Goal: Register for event/course

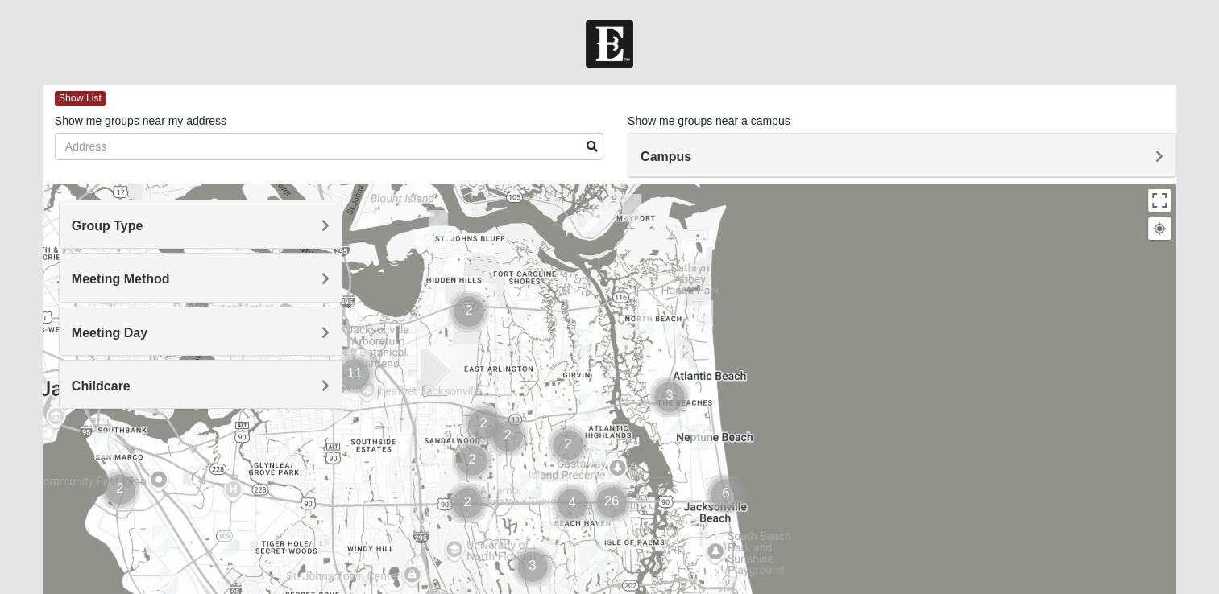
click at [319, 211] on div "Group Type" at bounding box center [201, 225] width 282 height 48
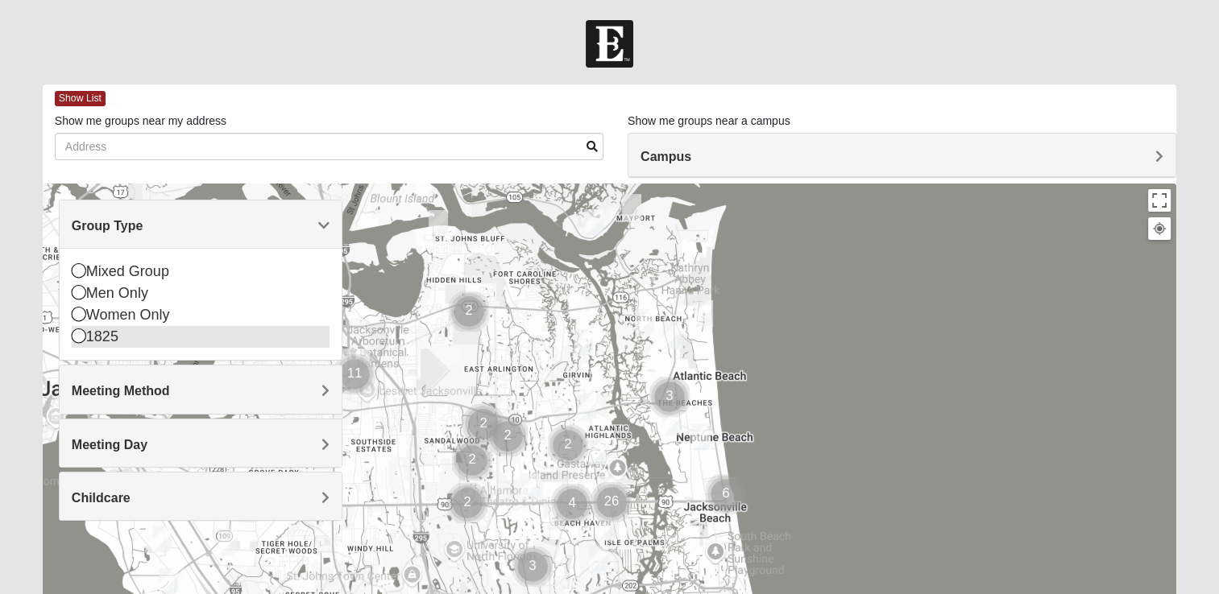
click at [103, 333] on div "1825" at bounding box center [201, 337] width 258 height 22
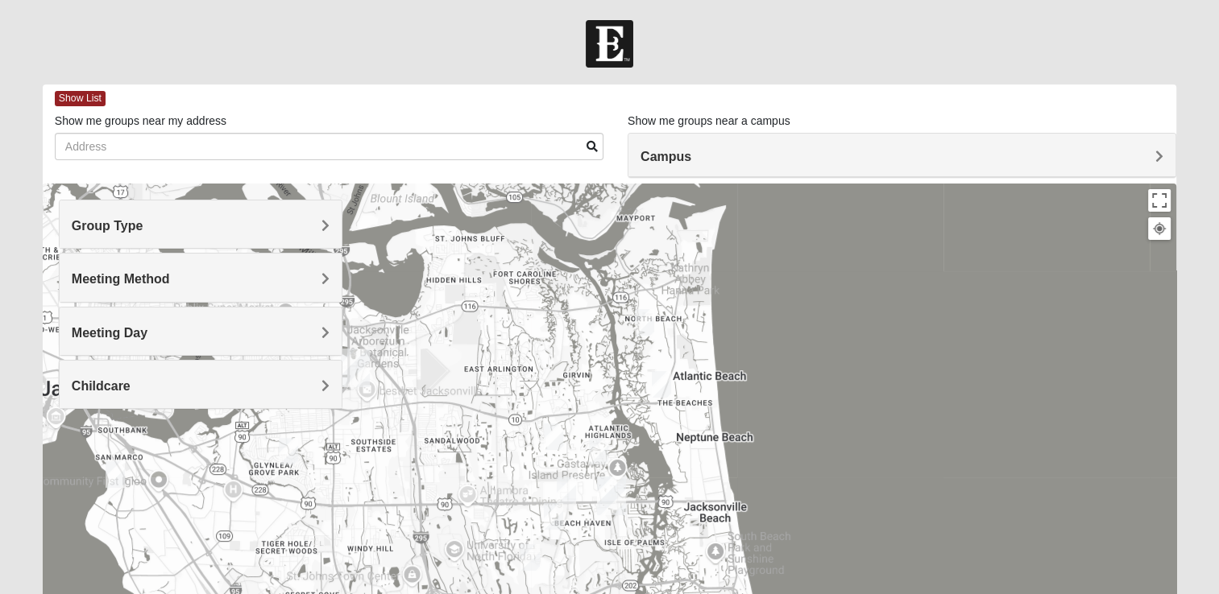
click at [191, 282] on h4 "Meeting Method" at bounding box center [201, 278] width 258 height 15
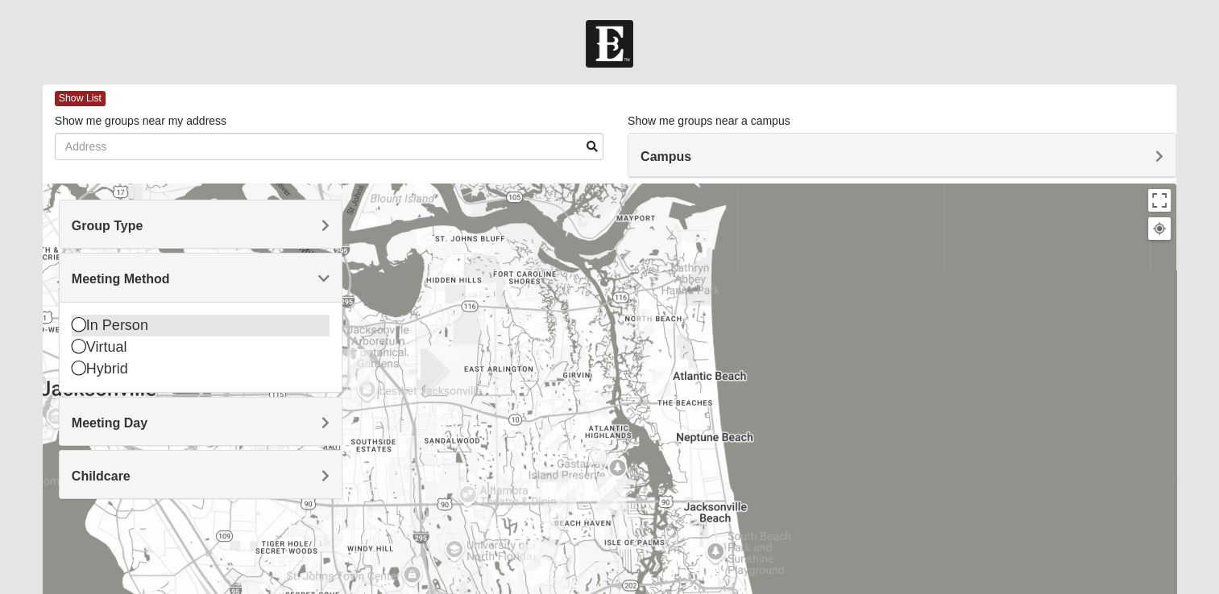
click at [100, 329] on div "In Person" at bounding box center [201, 326] width 258 height 22
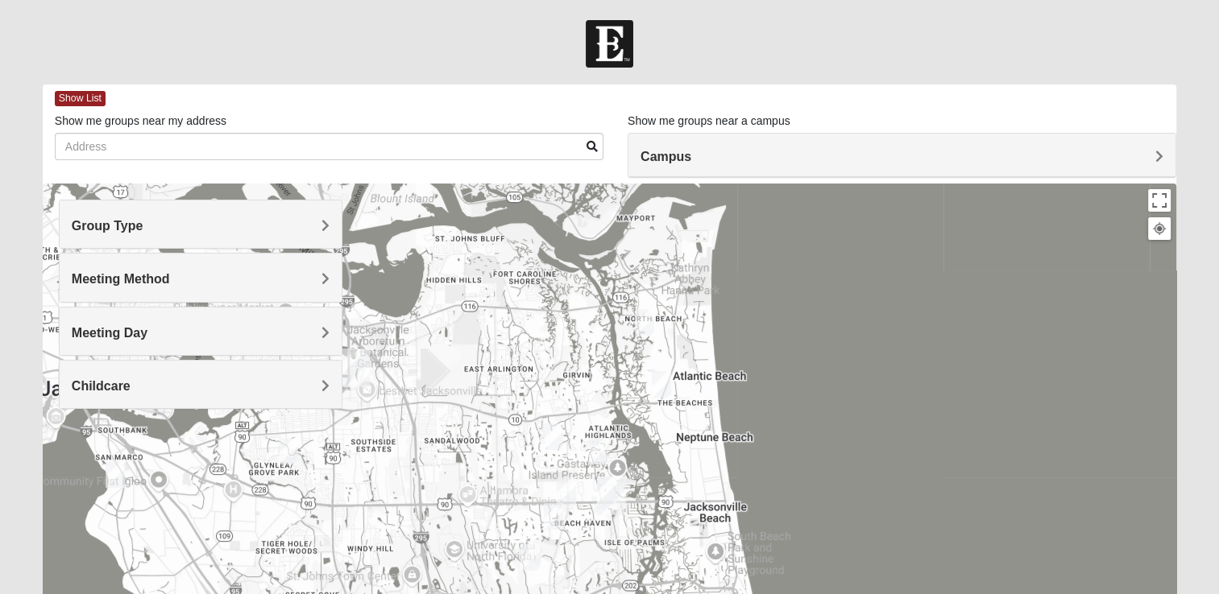
click at [327, 246] on div "Group Type" at bounding box center [201, 225] width 282 height 48
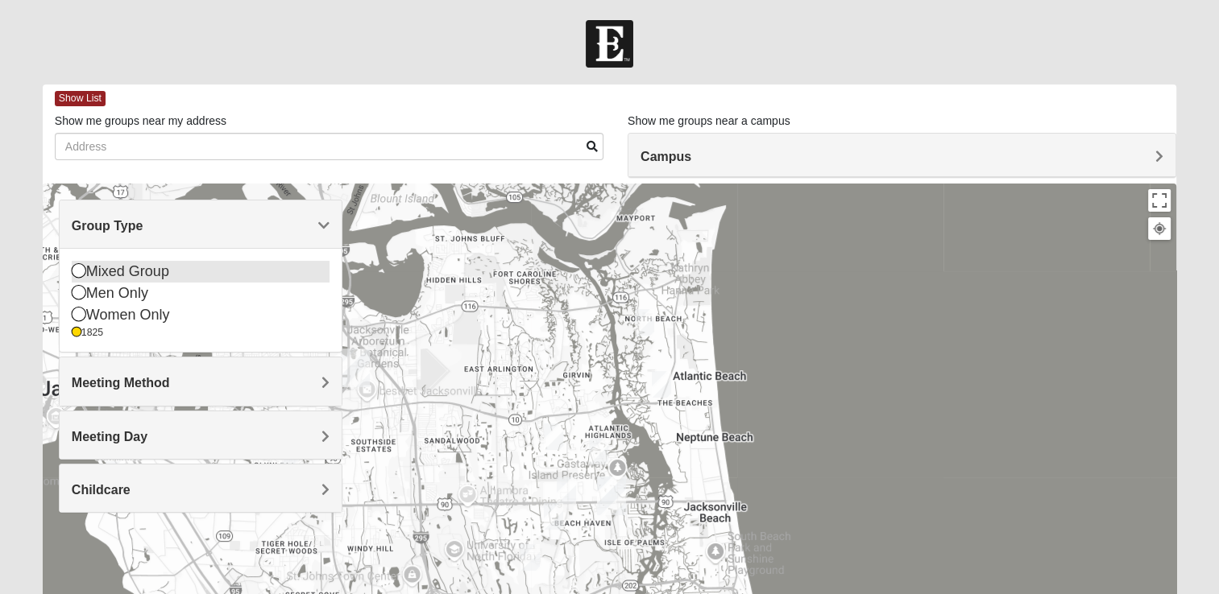
click at [97, 267] on div "Mixed Group" at bounding box center [201, 272] width 258 height 22
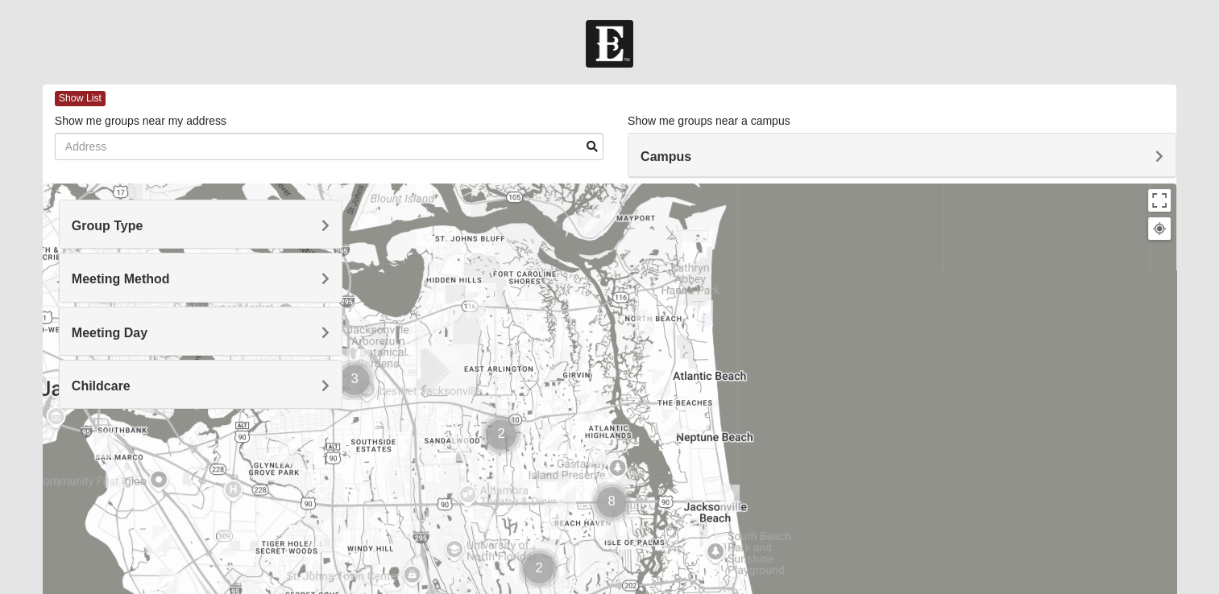
click at [249, 225] on h4 "Group Type" at bounding box center [201, 225] width 258 height 15
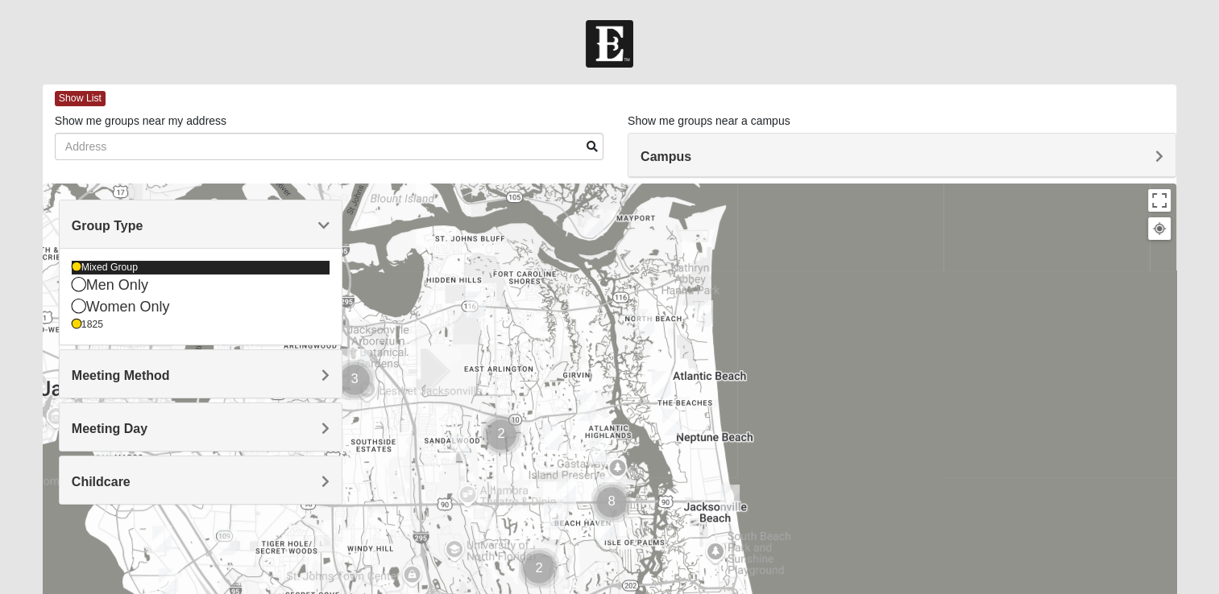
click at [81, 267] on div "Mixed Group" at bounding box center [201, 268] width 258 height 14
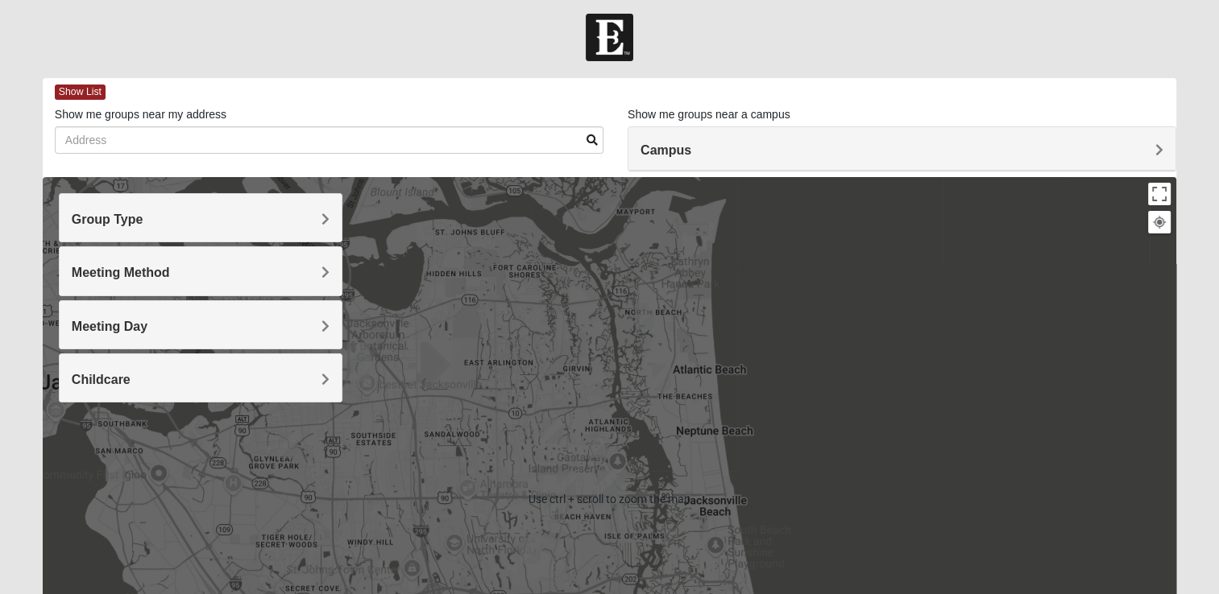
scroll to position [12, 0]
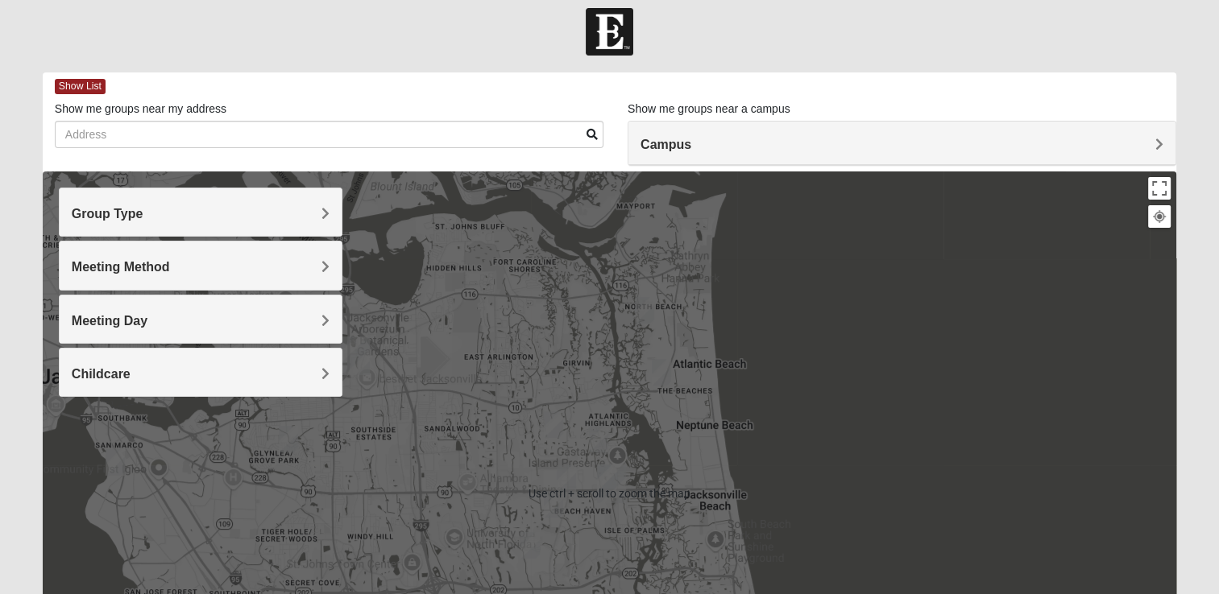
click at [432, 436] on div at bounding box center [609, 494] width 1133 height 644
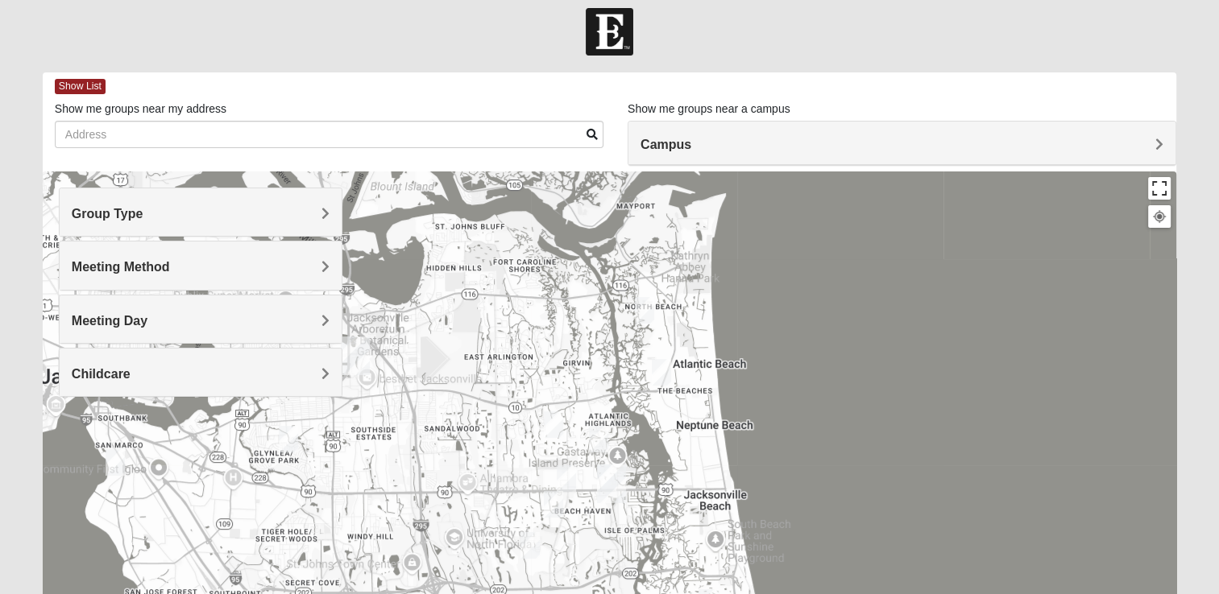
click at [1157, 188] on button "Toggle fullscreen view" at bounding box center [1159, 188] width 23 height 23
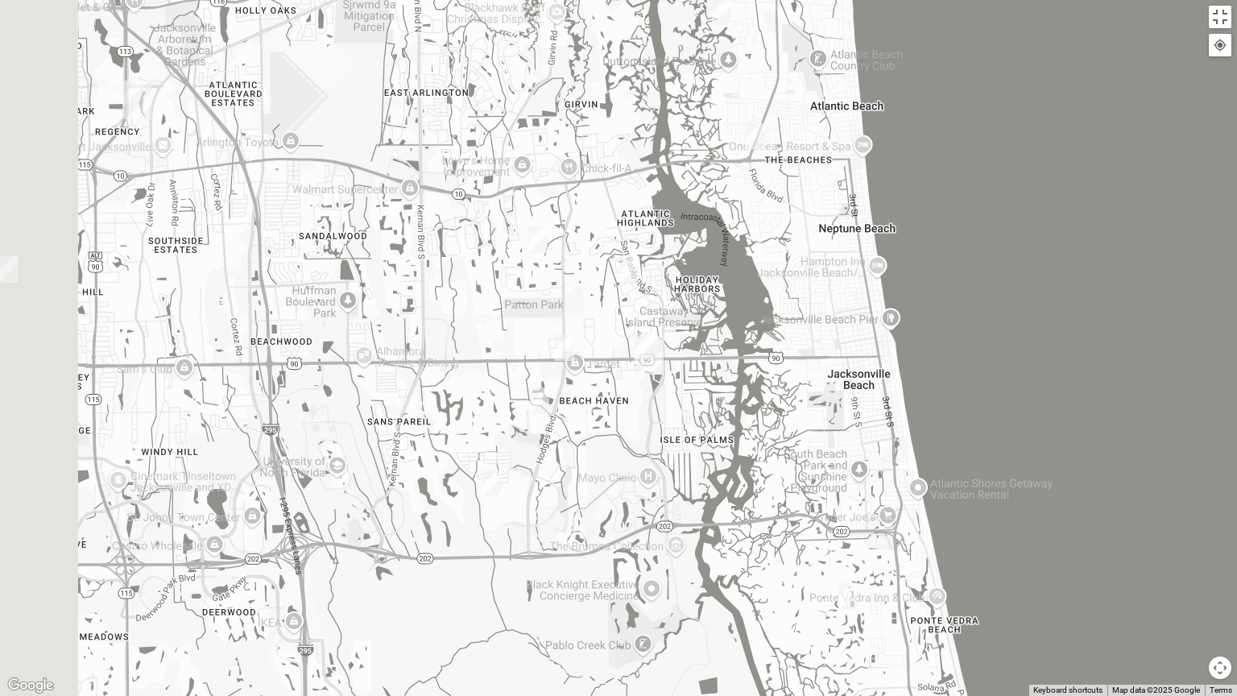
drag, startPoint x: 415, startPoint y: 416, endPoint x: 704, endPoint y: 457, distance: 292.0
click at [704, 457] on div at bounding box center [618, 348] width 1237 height 696
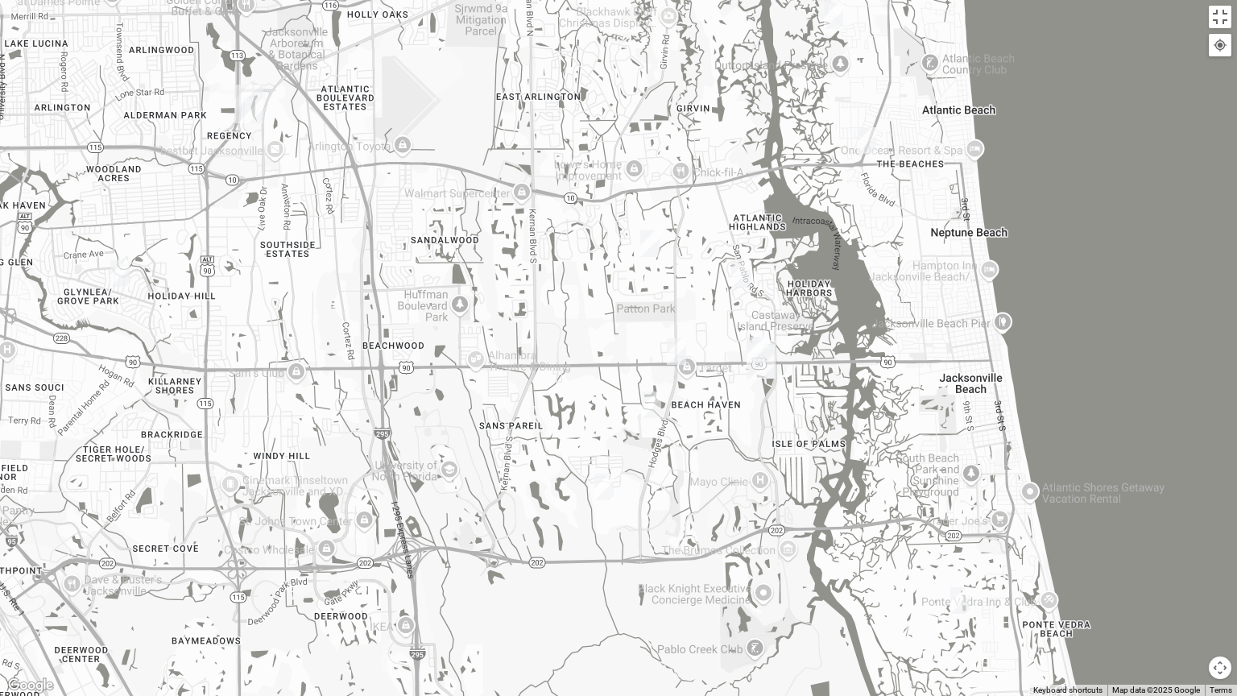
click at [453, 496] on div at bounding box center [618, 348] width 1237 height 696
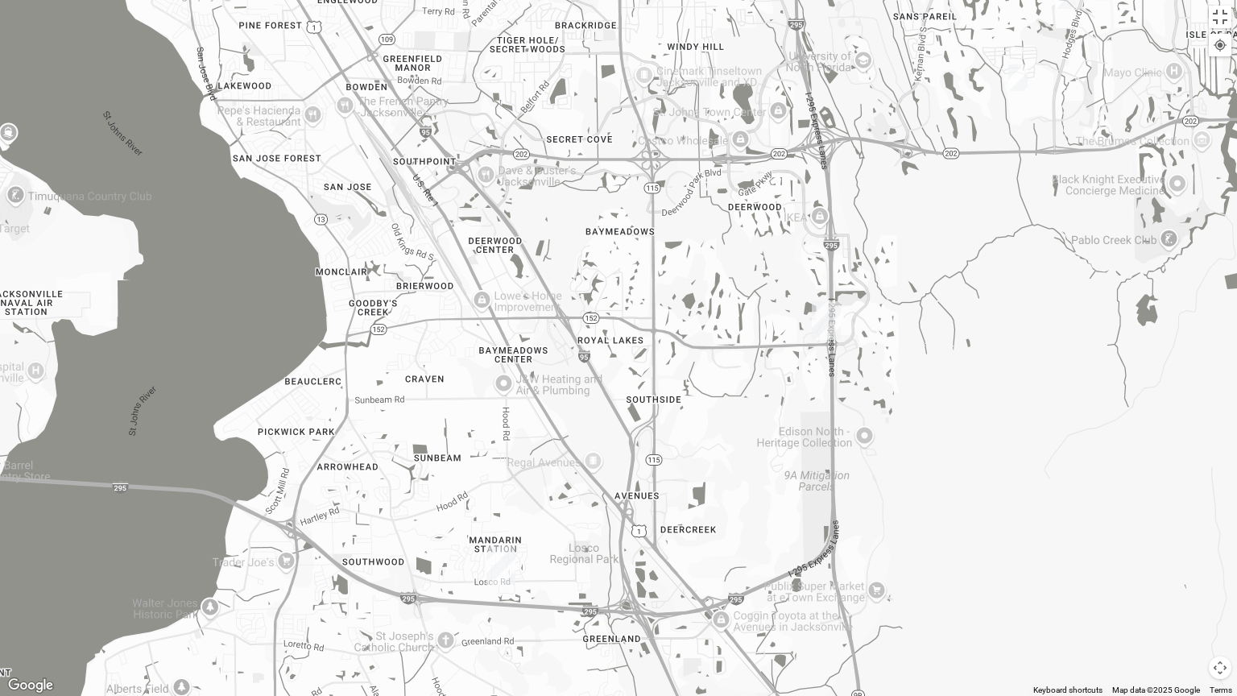
drag, startPoint x: 453, startPoint y: 496, endPoint x: 868, endPoint y: 87, distance: 583.2
click at [868, 87] on div at bounding box center [618, 348] width 1237 height 696
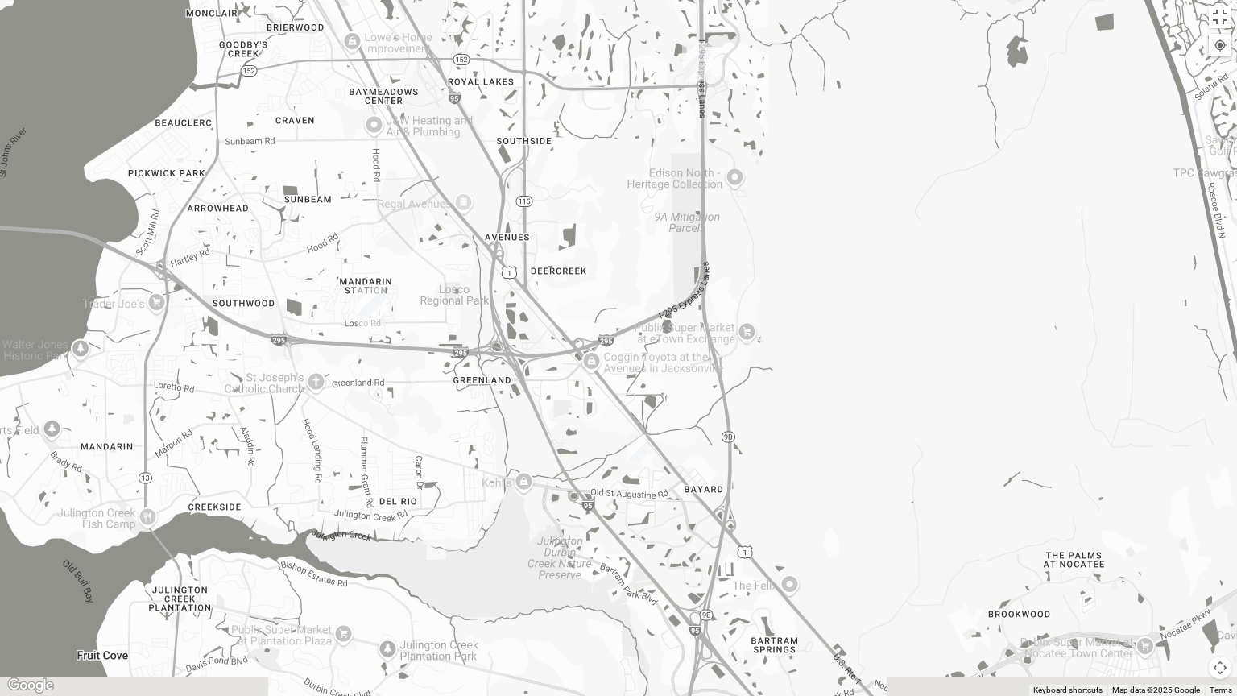
drag, startPoint x: 512, startPoint y: 425, endPoint x: 342, endPoint y: 19, distance: 440.8
click at [342, 19] on div at bounding box center [618, 348] width 1237 height 696
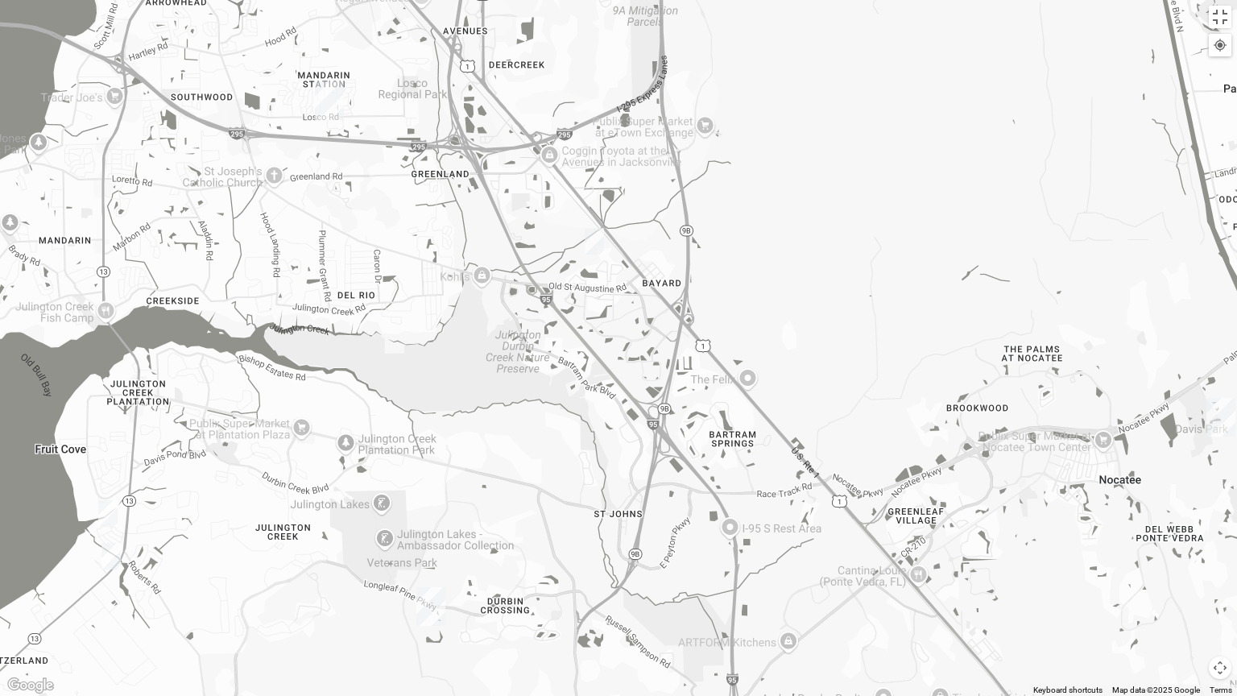
click at [597, 241] on img "1825 Mixed Cutshall 32258" at bounding box center [594, 240] width 32 height 39
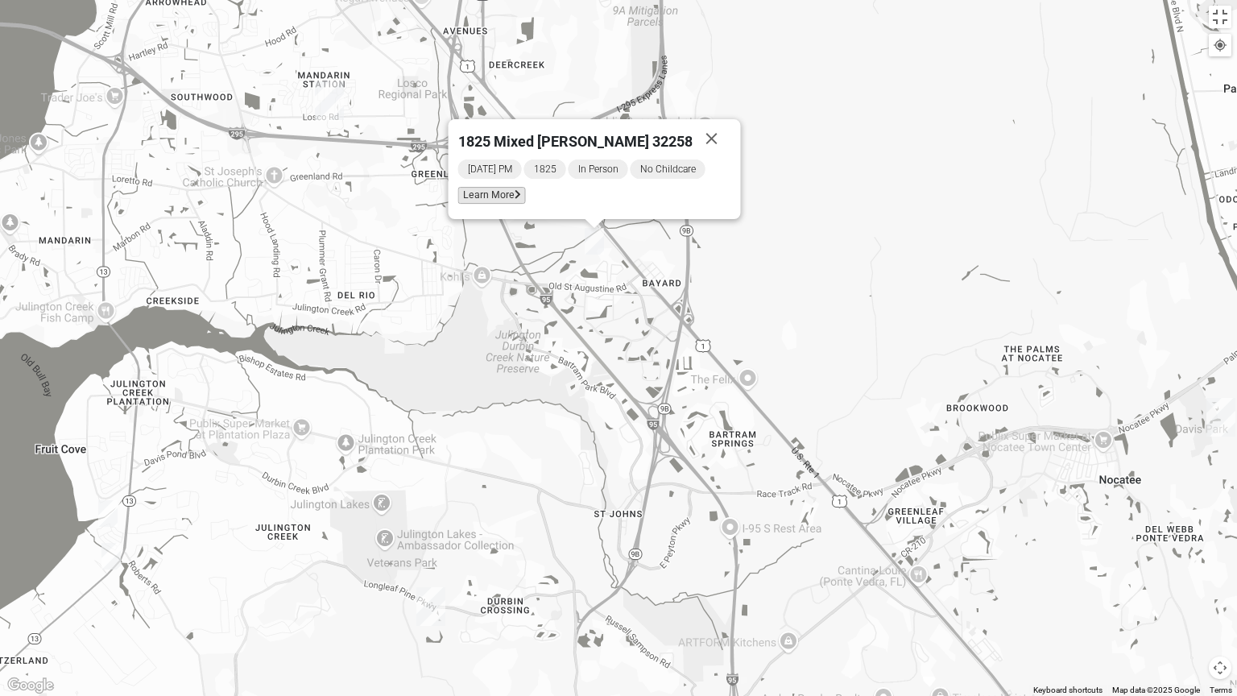
click at [518, 190] on span "Learn More" at bounding box center [492, 195] width 68 height 17
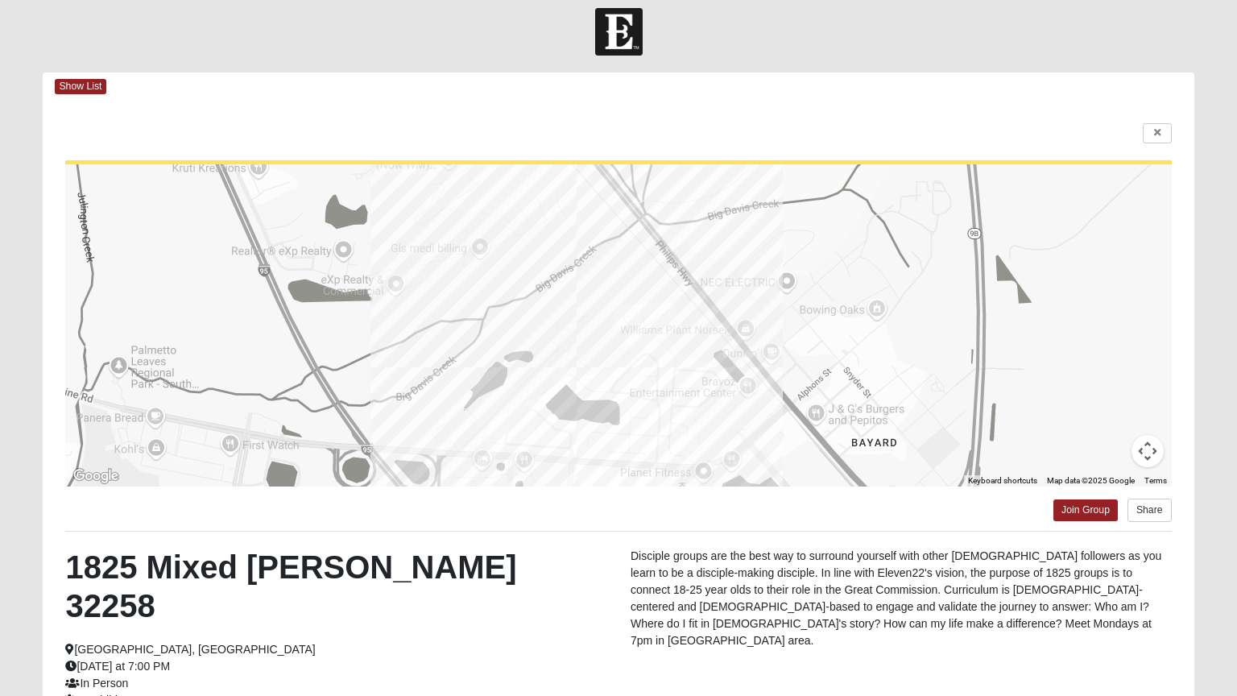
click at [353, 532] on html "Log In Find A Group Error Show List Loading Groups" at bounding box center [618, 444] width 1237 height 912
click at [1161, 126] on html "Log In Find A Group Error Show List Loading Groups" at bounding box center [618, 444] width 1237 height 912
click at [1162, 134] on html "Log In Find A Group Error Show List Loading Groups" at bounding box center [618, 444] width 1237 height 912
click at [1161, 135] on html "Log In Find A Group Error Show List Loading Groups" at bounding box center [618, 444] width 1237 height 912
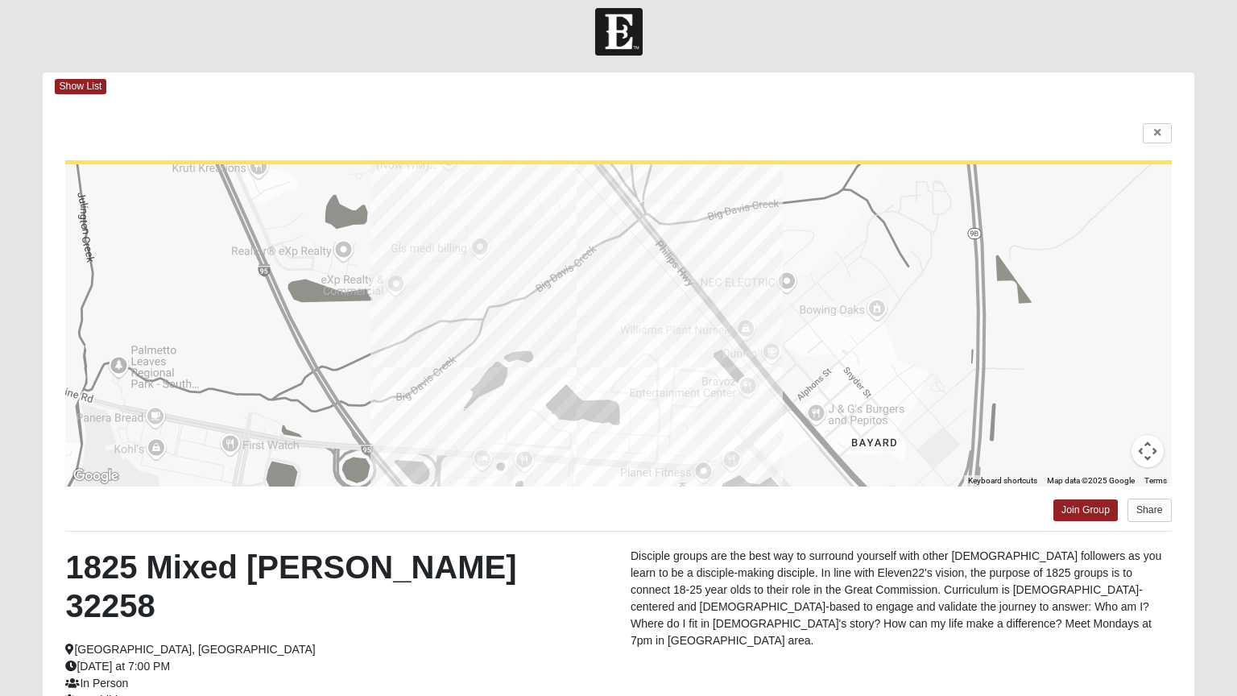
click at [1161, 135] on html "Log In Find A Group Error Show List Loading Groups" at bounding box center [618, 444] width 1237 height 912
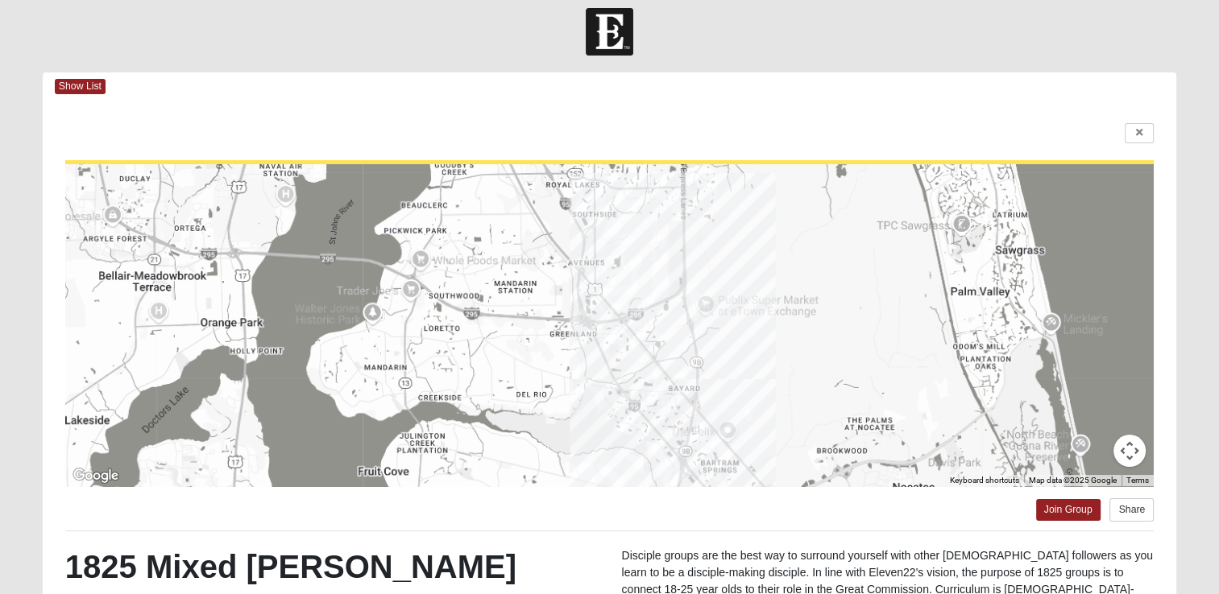
click at [1094, 237] on div at bounding box center [609, 325] width 1088 height 322
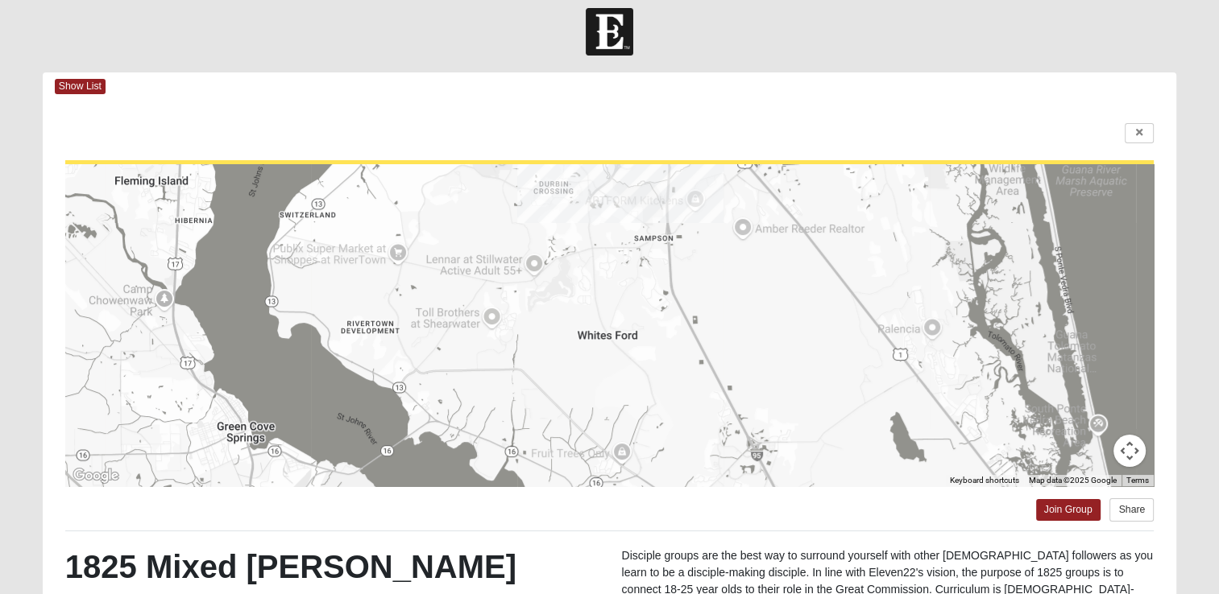
drag, startPoint x: 503, startPoint y: 369, endPoint x: 483, endPoint y: 106, distance: 264.1
click at [483, 106] on div "To navigate the map with touch gestures double-tap and hold your finger on the …" at bounding box center [609, 470] width 1133 height 739
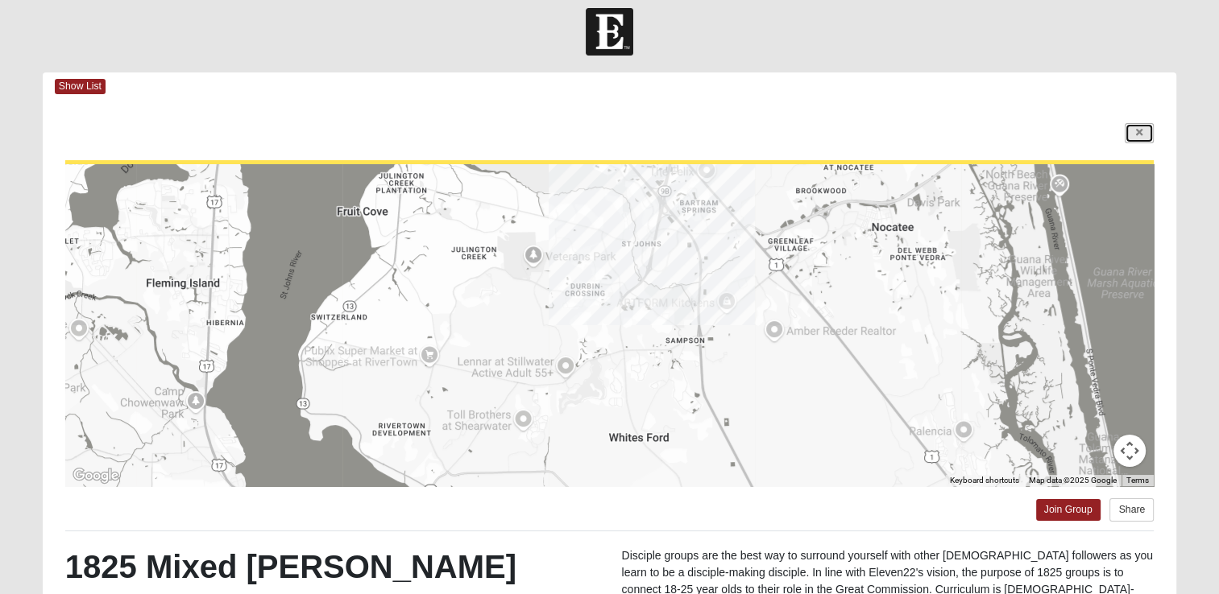
click at [1133, 139] on link at bounding box center [1138, 133] width 29 height 20
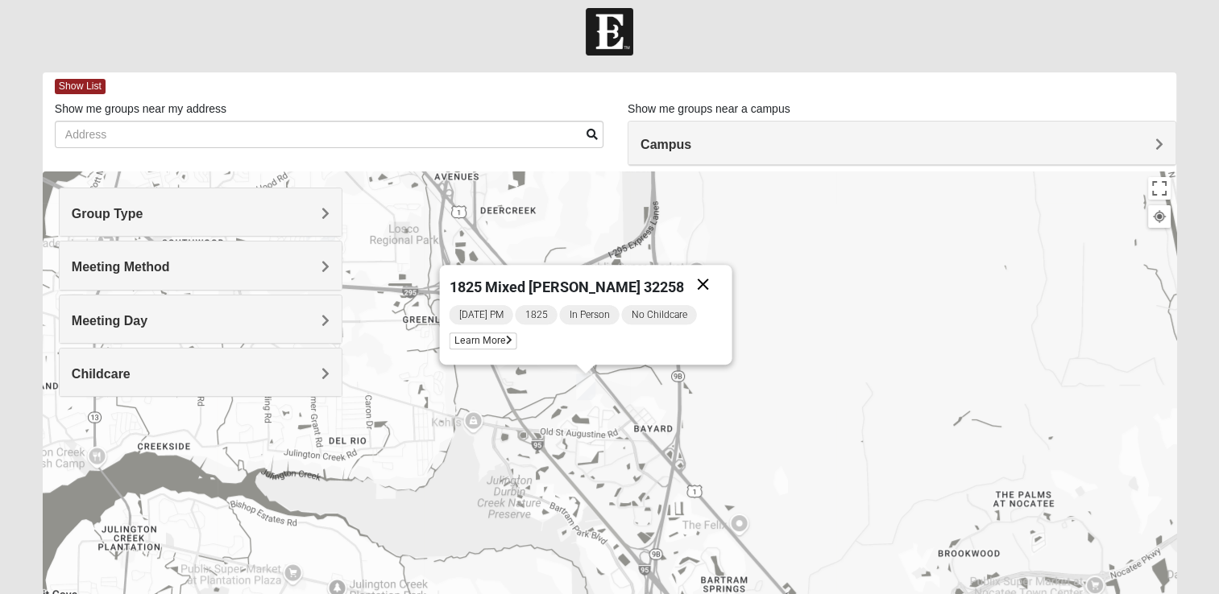
click at [690, 287] on button "Close" at bounding box center [702, 284] width 39 height 39
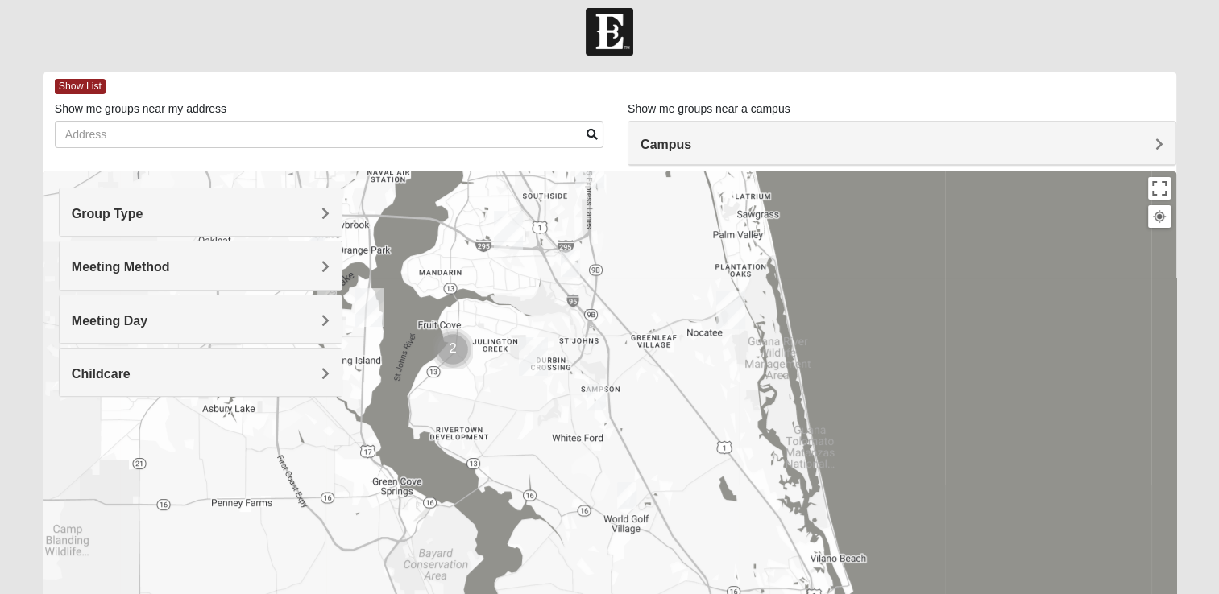
drag, startPoint x: 484, startPoint y: 463, endPoint x: 503, endPoint y: 325, distance: 139.8
click at [503, 325] on div at bounding box center [609, 494] width 1133 height 644
click at [318, 211] on h4 "Group Type" at bounding box center [201, 213] width 258 height 15
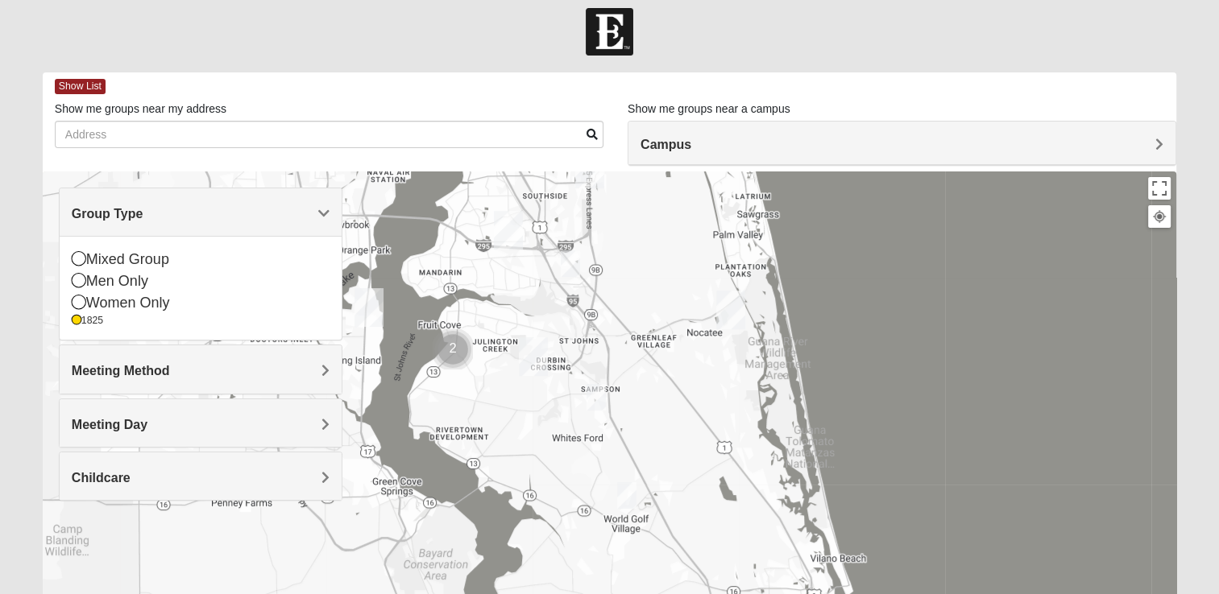
click at [143, 211] on span "Group Type" at bounding box center [108, 214] width 72 height 14
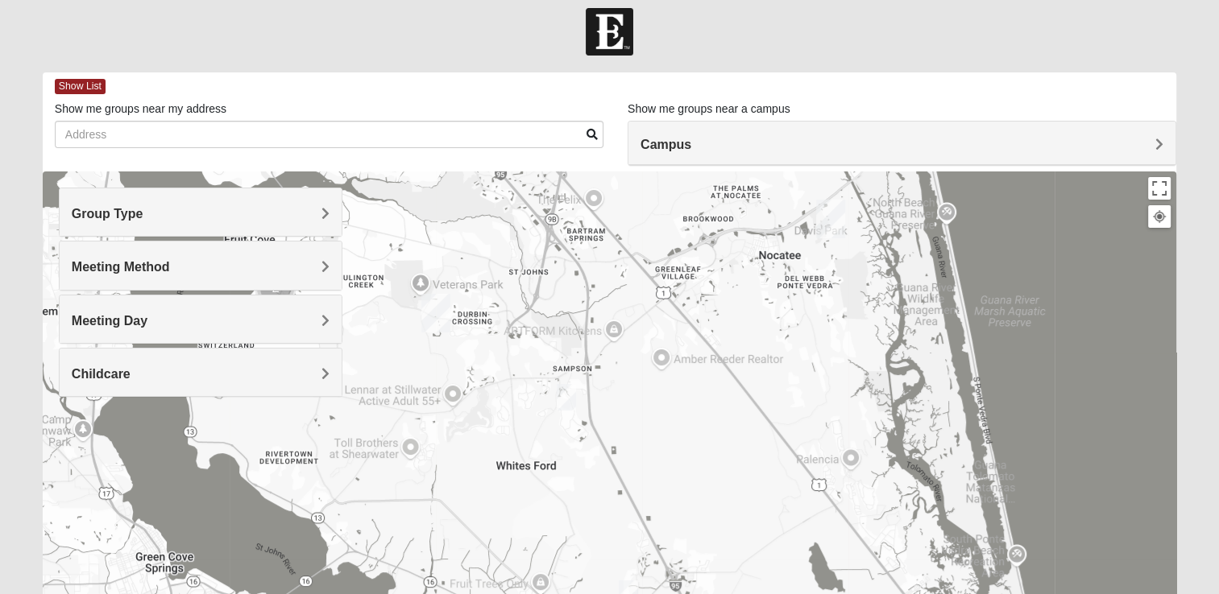
click at [569, 395] on img "1825 Mixed Lovin/Hale 32092" at bounding box center [566, 397] width 32 height 39
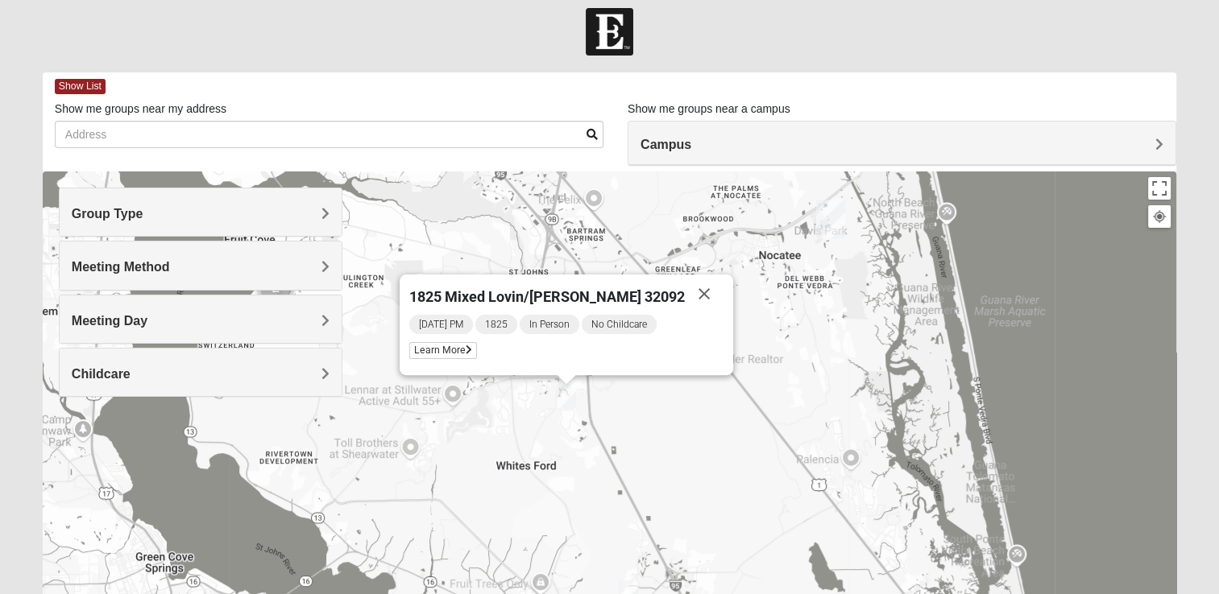
click at [756, 456] on div "1825 Mixed Lovin/Hale 32092 Tuesday PM 1825 In Person No Childcare Learn More" at bounding box center [609, 494] width 1133 height 644
click at [685, 290] on button "Close" at bounding box center [704, 294] width 39 height 39
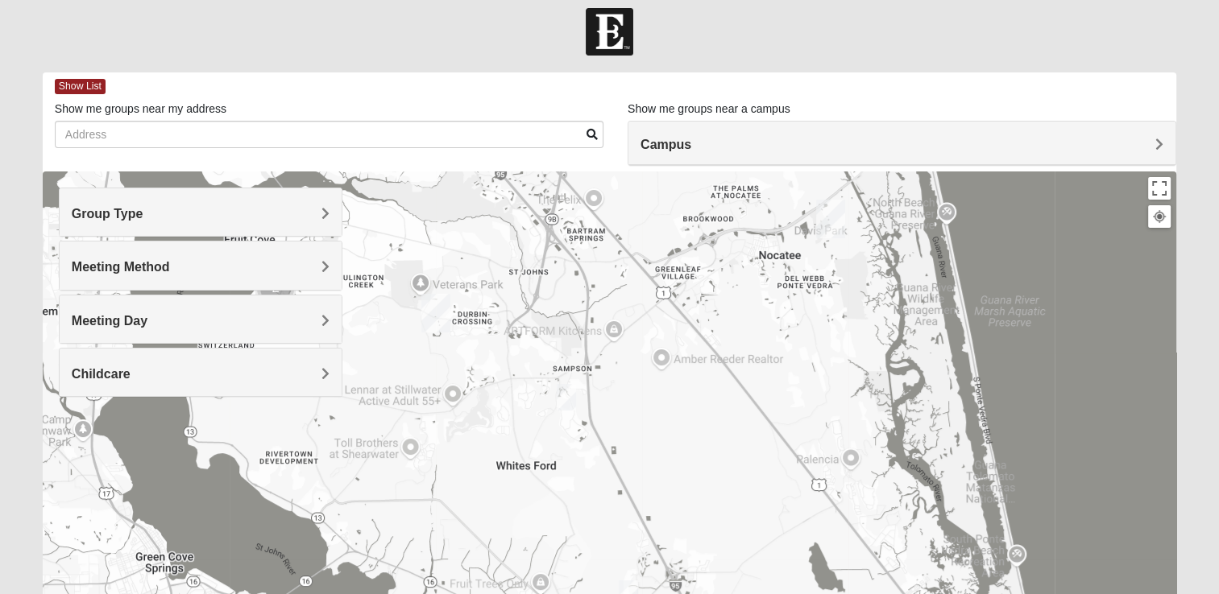
click at [470, 448] on div "To navigate, press the arrow keys." at bounding box center [609, 494] width 1133 height 644
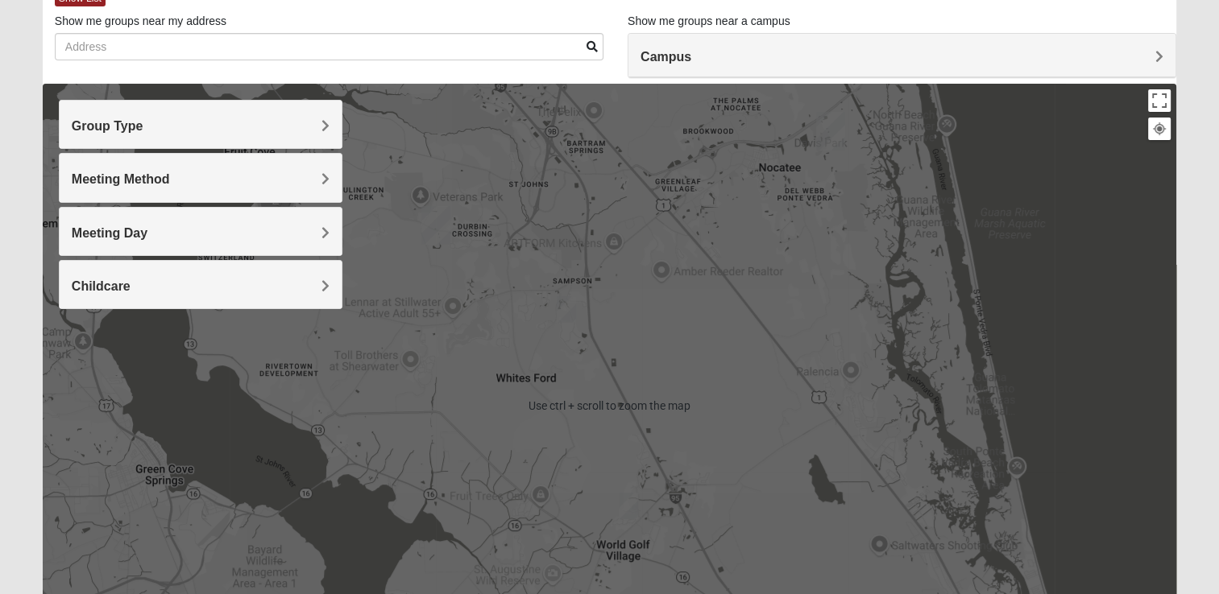
scroll to position [72, 0]
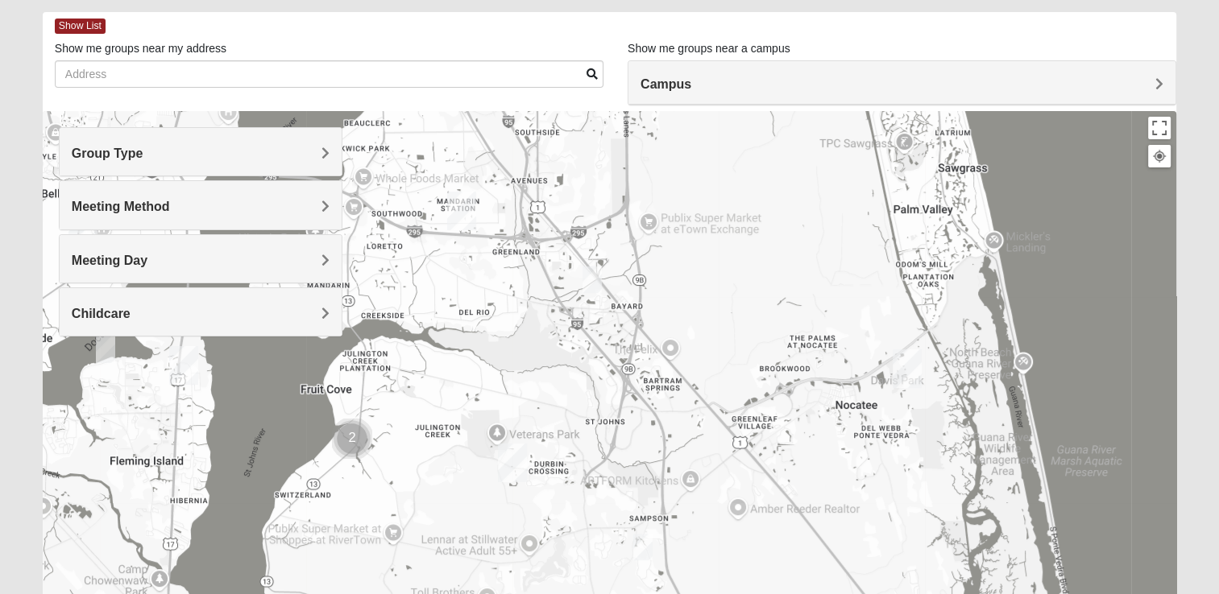
drag, startPoint x: 542, startPoint y: 243, endPoint x: 623, endPoint y: 455, distance: 226.9
click at [623, 455] on div at bounding box center [609, 433] width 1133 height 644
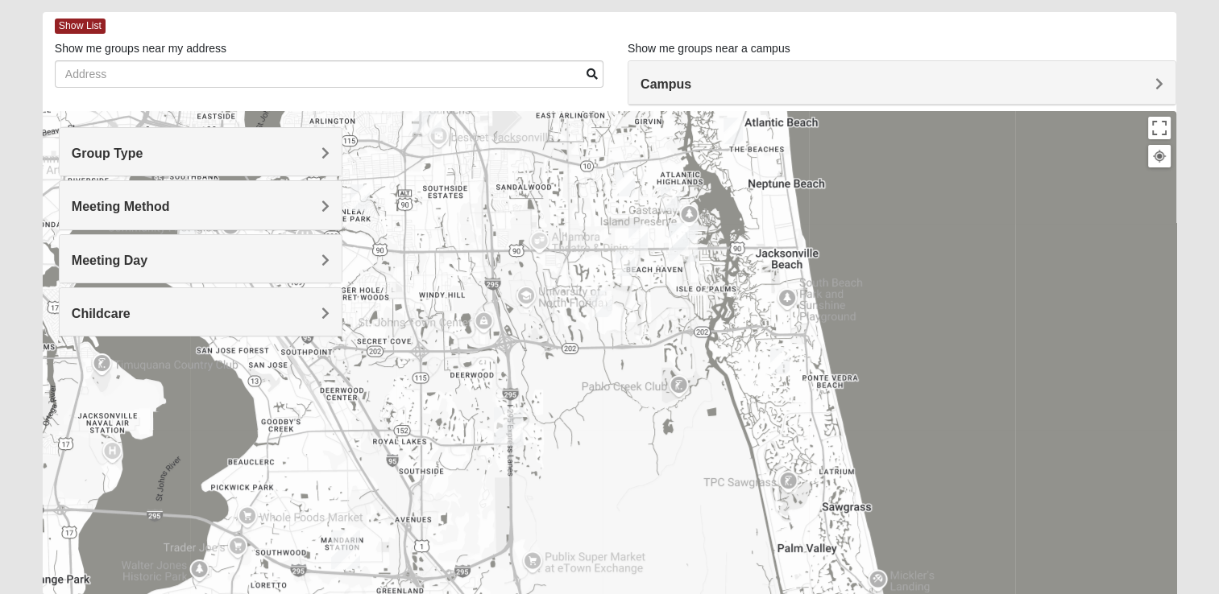
drag, startPoint x: 598, startPoint y: 288, endPoint x: 481, endPoint y: 635, distance: 366.5
click at [481, 594] on html "Log In Find A Group Error Show List Loading Groups" at bounding box center [609, 371] width 1219 height 887
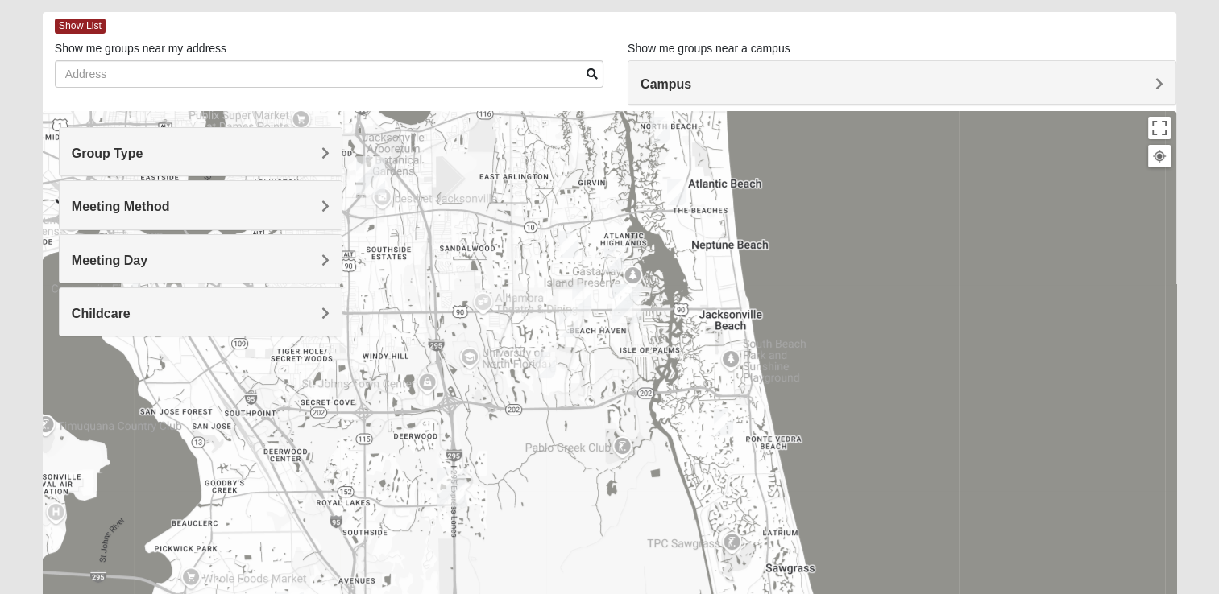
drag, startPoint x: 645, startPoint y: 314, endPoint x: 578, endPoint y: 385, distance: 97.4
click at [578, 385] on div at bounding box center [609, 433] width 1133 height 644
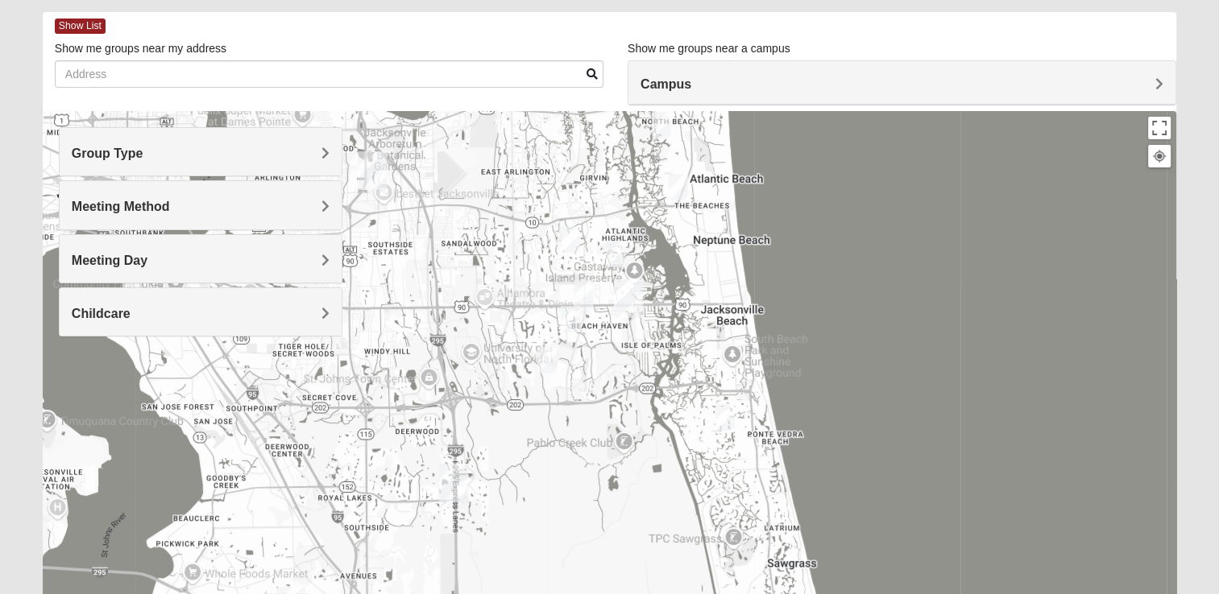
click at [730, 408] on img "1825 Mixed Gatewood/Morales 32082" at bounding box center [725, 417] width 32 height 39
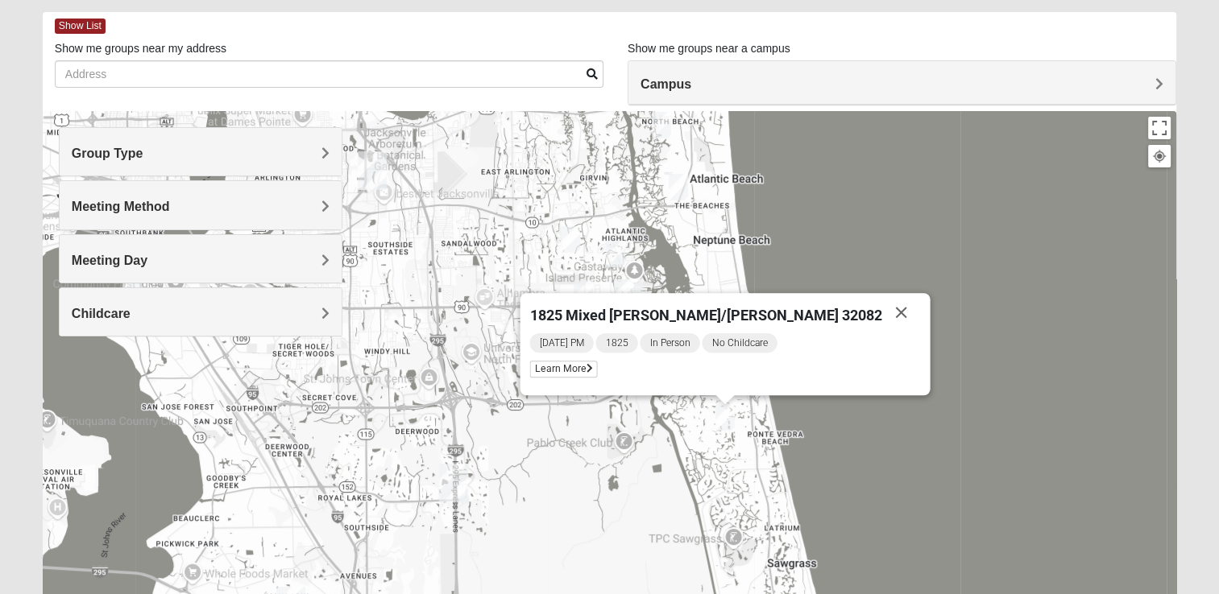
click at [623, 428] on div "1825 Mixed Gatewood/Morales 32082 Tuesday PM 1825 In Person No Childcare Learn …" at bounding box center [609, 433] width 1133 height 644
click at [546, 358] on img "1825 Womens Brunetti 32224" at bounding box center [547, 360] width 32 height 39
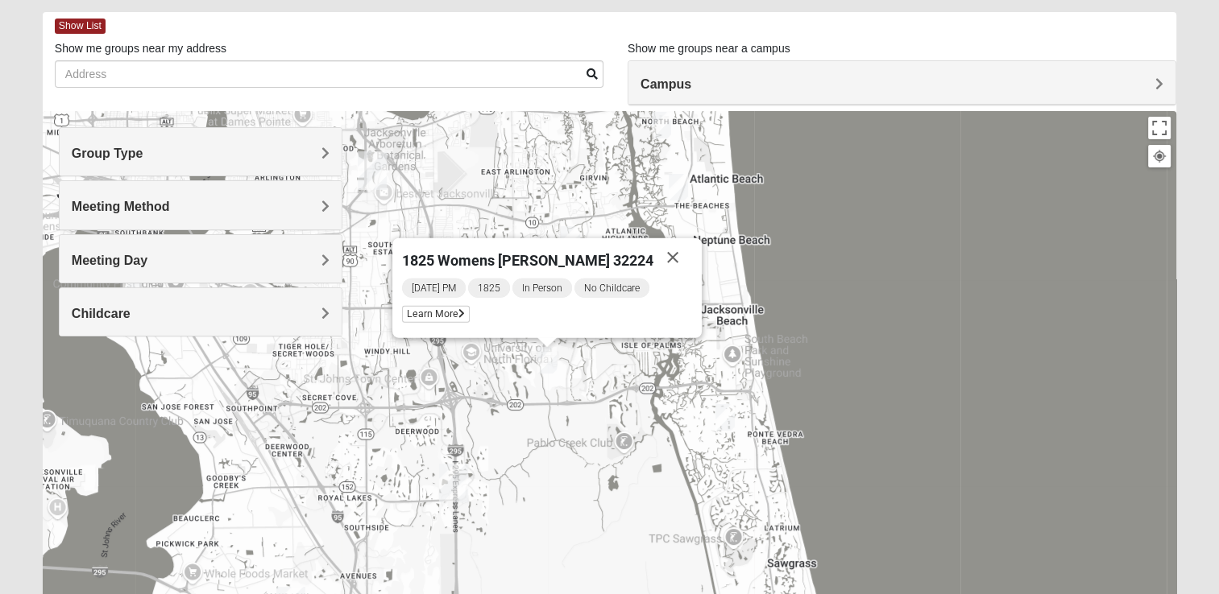
click at [546, 358] on img "1825 Womens Brunetti 32224" at bounding box center [547, 360] width 32 height 39
click at [580, 376] on div "1825 Womens Brunetti 32224 Saturday PM 1825 In Person No Childcare Learn More" at bounding box center [609, 433] width 1133 height 644
click at [653, 263] on button "Close" at bounding box center [672, 257] width 39 height 39
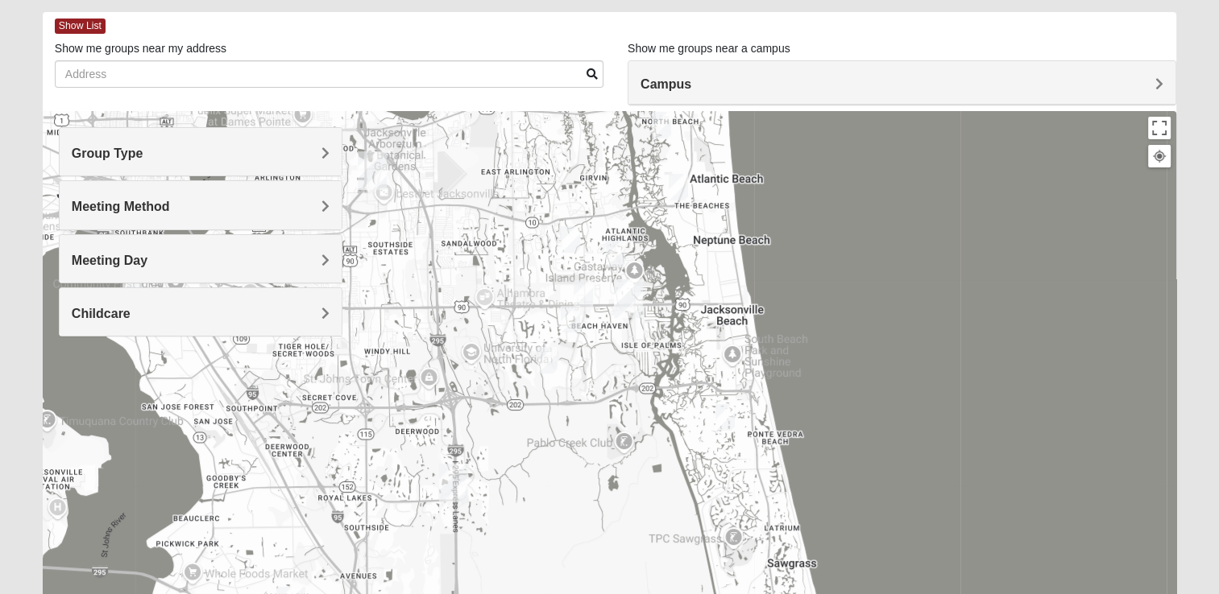
click at [568, 314] on img "1825 Mens Cason 32224" at bounding box center [570, 319] width 32 height 39
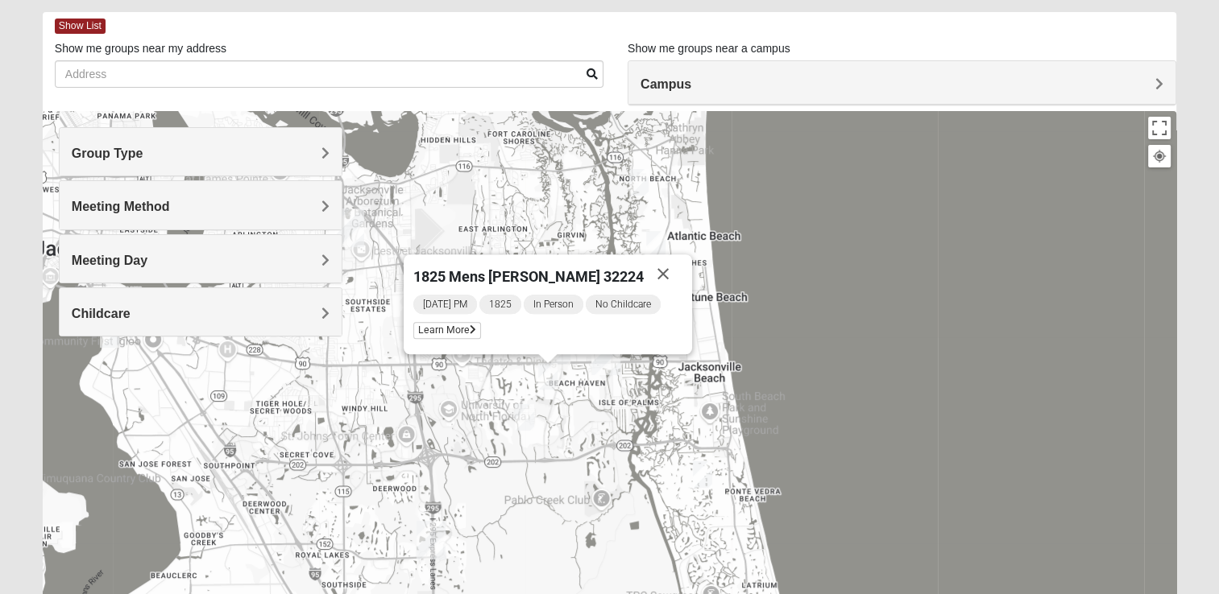
drag, startPoint x: 577, startPoint y: 395, endPoint x: 554, endPoint y: 453, distance: 62.2
click at [554, 453] on div "1825 Mens Cason 32224 Wednesday PM 1825 In Person No Childcare Learn More" at bounding box center [609, 433] width 1133 height 644
click at [667, 272] on button "Close" at bounding box center [662, 273] width 39 height 39
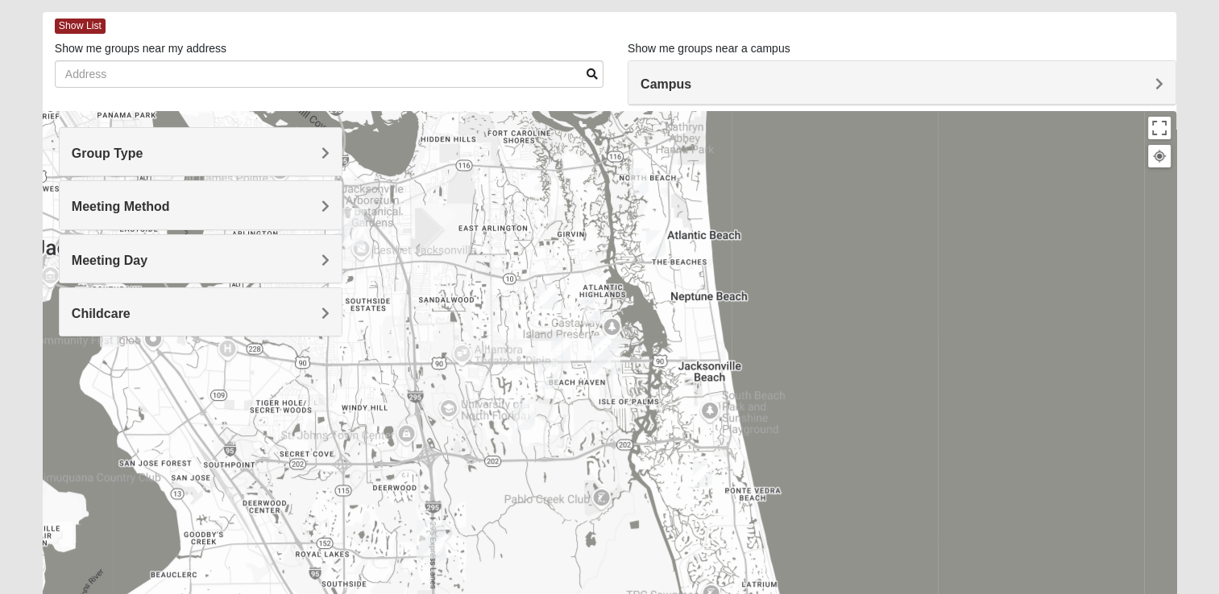
click at [563, 343] on img "1825 Womens Annis/Ferguson 32246" at bounding box center [560, 349] width 32 height 39
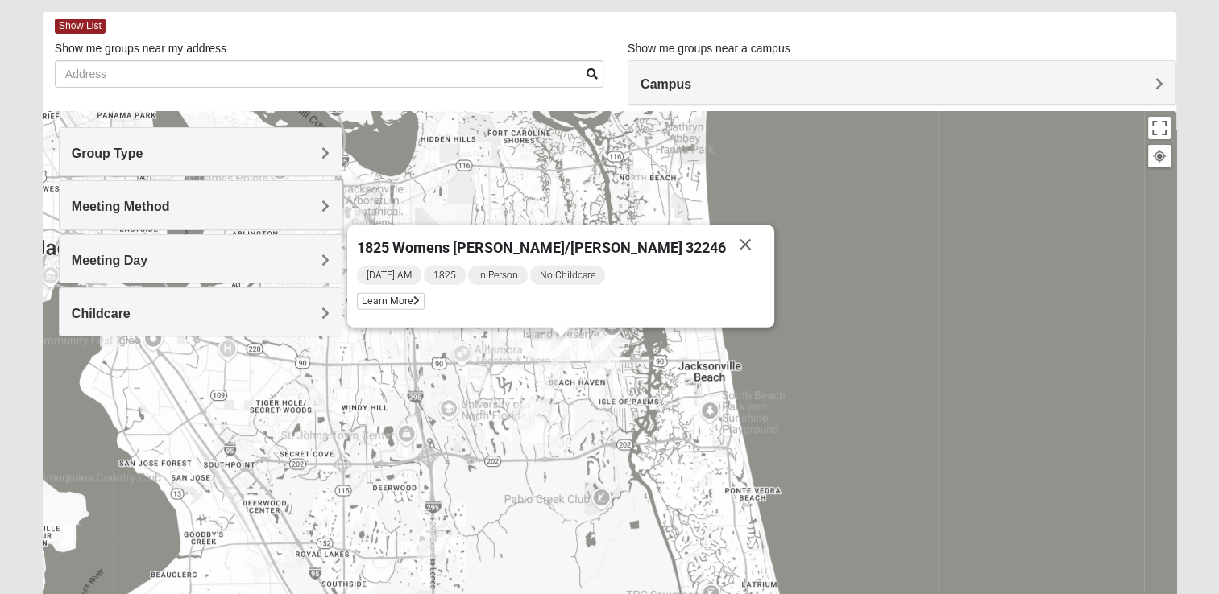
click at [541, 374] on img "1825 Mens Cason 32224" at bounding box center [548, 375] width 32 height 39
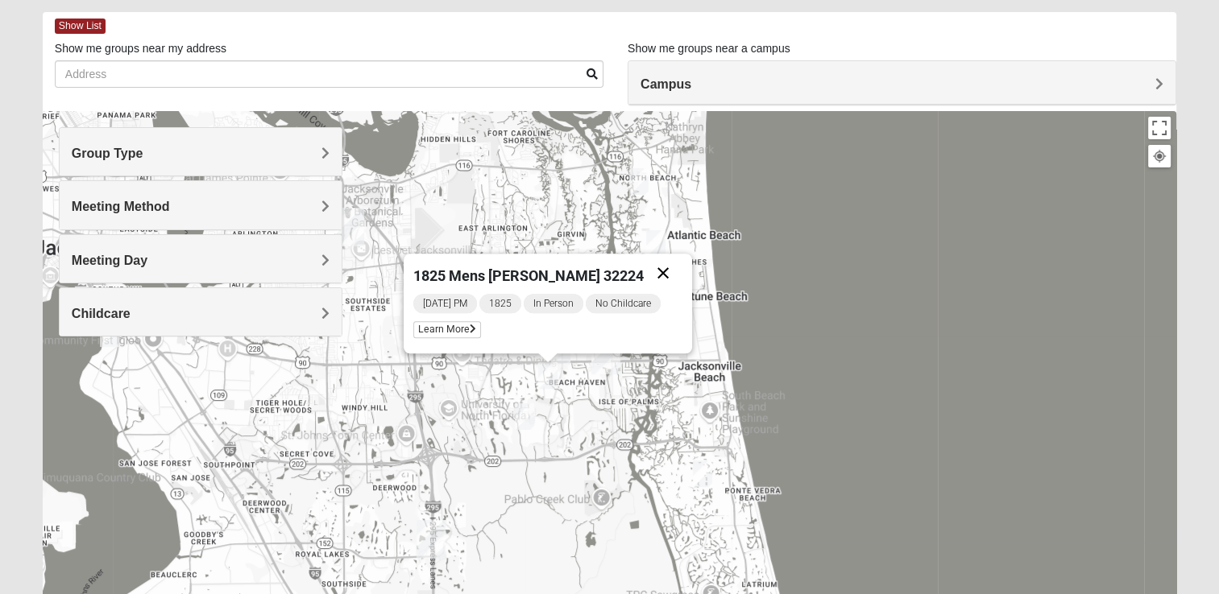
click at [668, 269] on button "Close" at bounding box center [662, 273] width 39 height 39
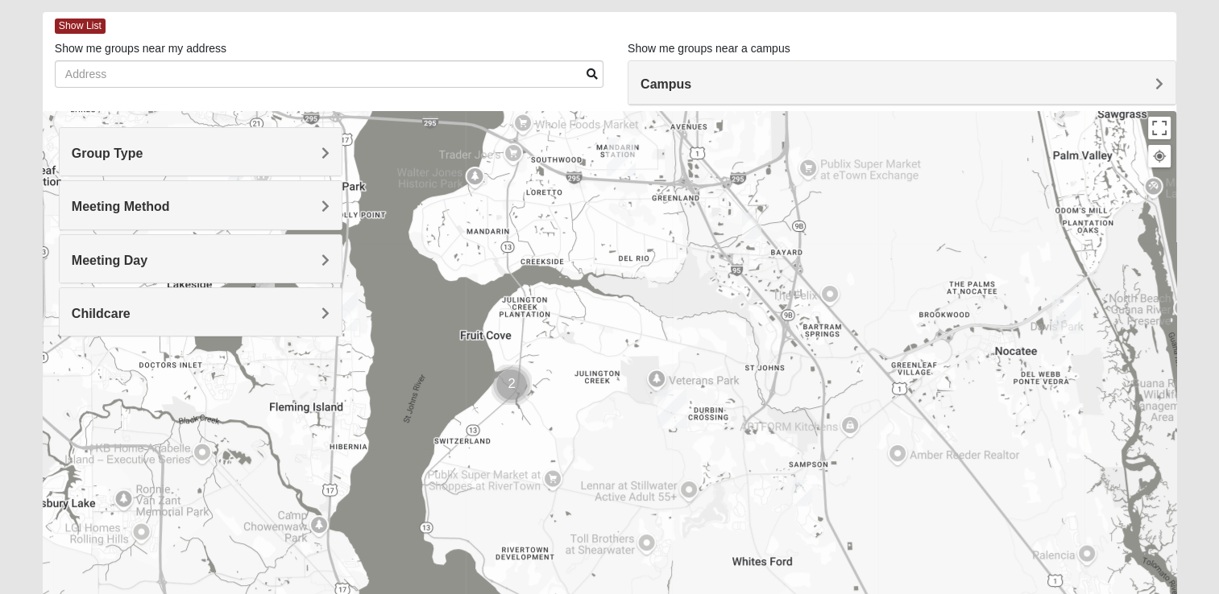
drag, startPoint x: 320, startPoint y: 473, endPoint x: 719, endPoint y: -47, distance: 655.3
click at [719, 0] on html "Log In Find A Group Error Show List Loading Groups" at bounding box center [609, 371] width 1219 height 887
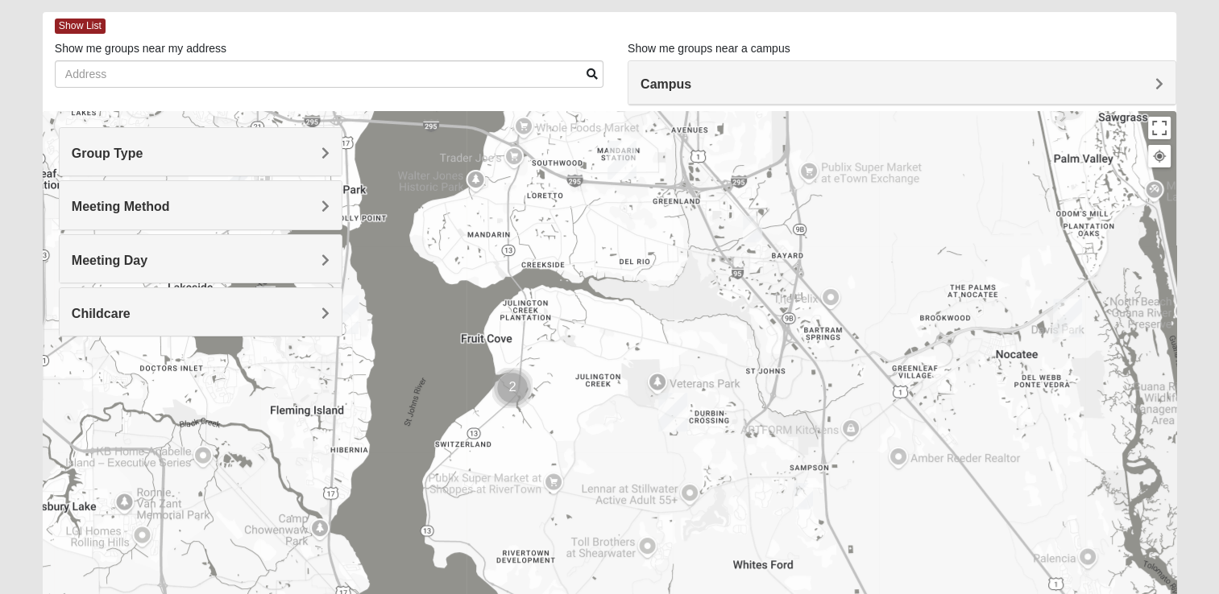
click at [751, 224] on img "1825 Mixed Cutshall 32258" at bounding box center [752, 228] width 32 height 39
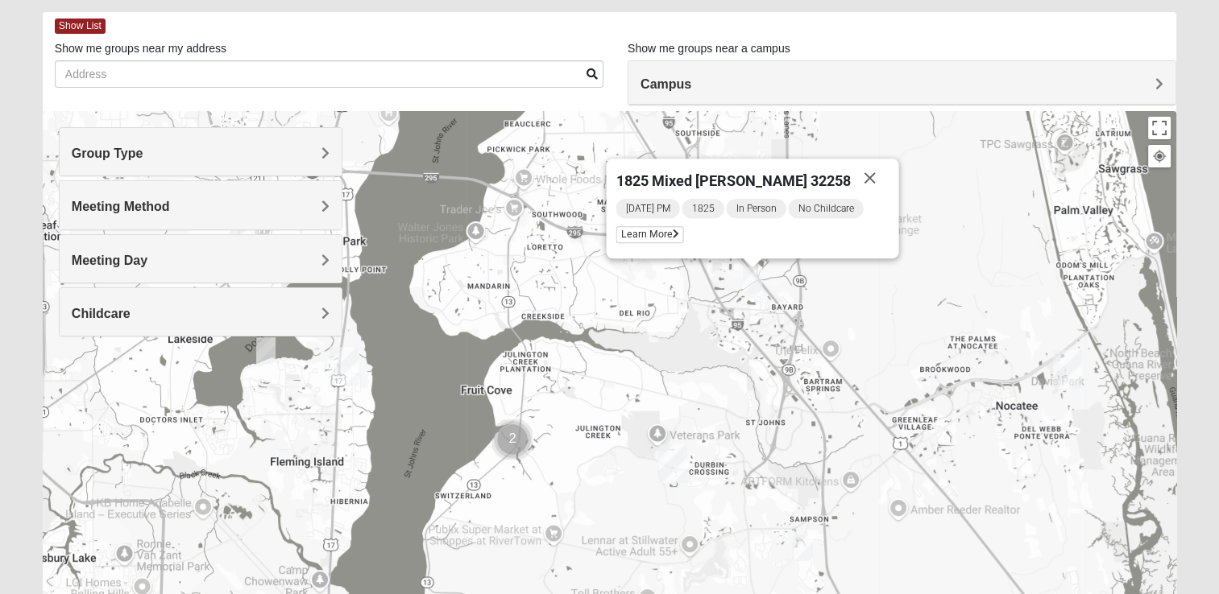
click at [731, 299] on div "1825 Mixed Cutshall 32258 Monday PM 1825 In Person No Childcare Learn More" at bounding box center [609, 433] width 1133 height 644
click at [861, 178] on button "Close" at bounding box center [869, 178] width 39 height 39
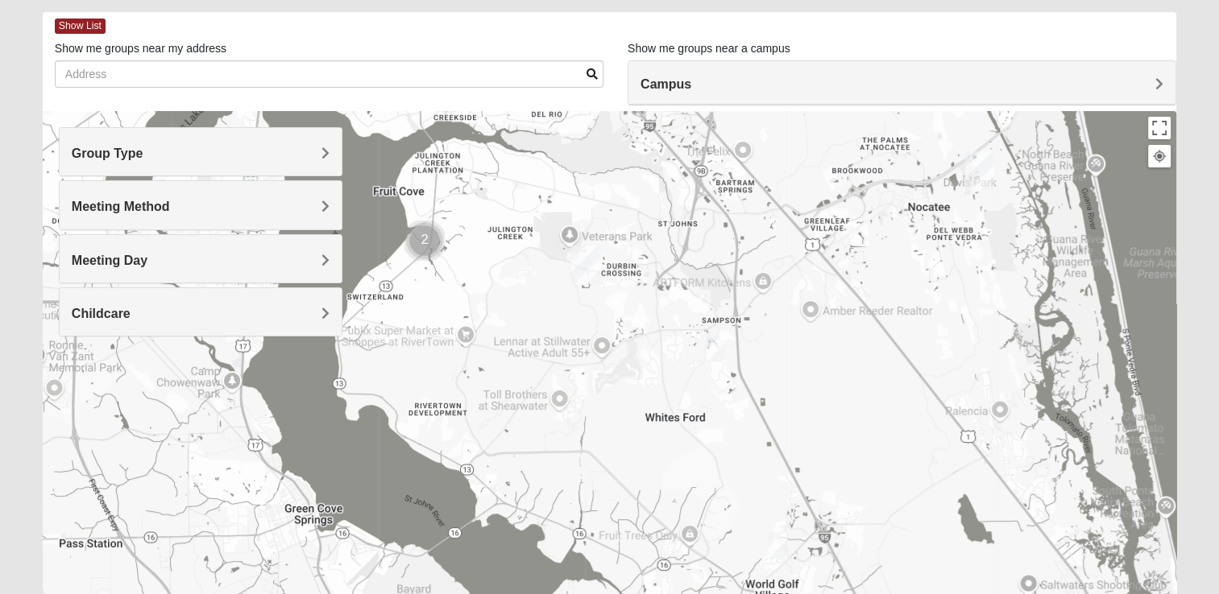
drag, startPoint x: 702, startPoint y: 410, endPoint x: 601, endPoint y: 181, distance: 250.2
click at [601, 181] on div at bounding box center [609, 433] width 1133 height 644
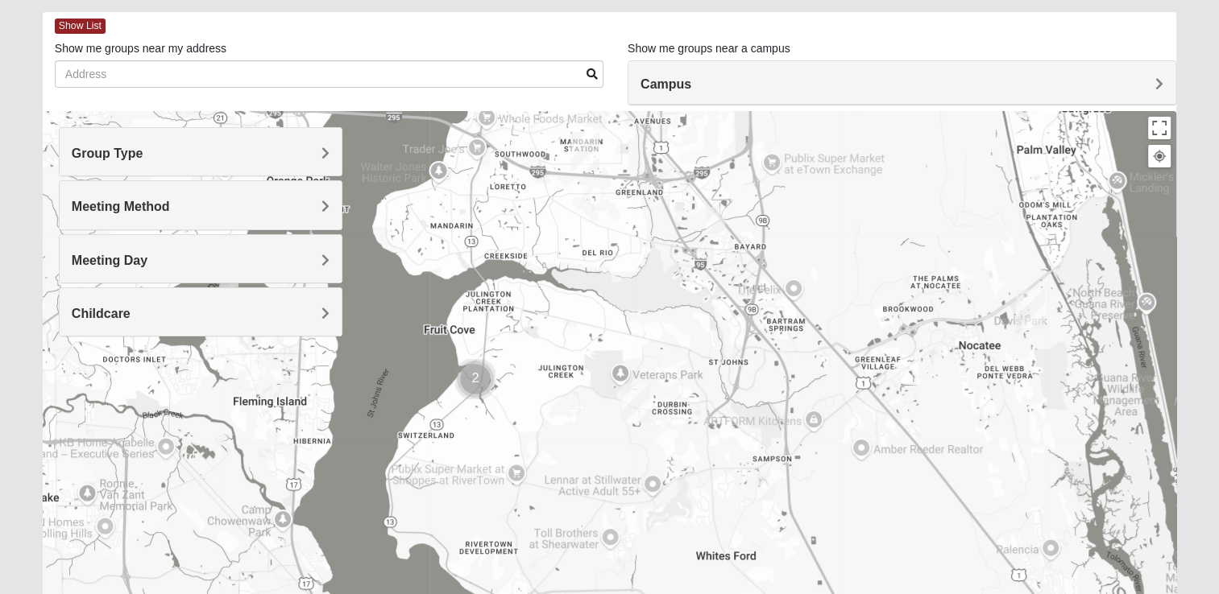
drag, startPoint x: 512, startPoint y: 379, endPoint x: 564, endPoint y: 507, distance: 138.0
click at [564, 507] on div at bounding box center [609, 433] width 1133 height 644
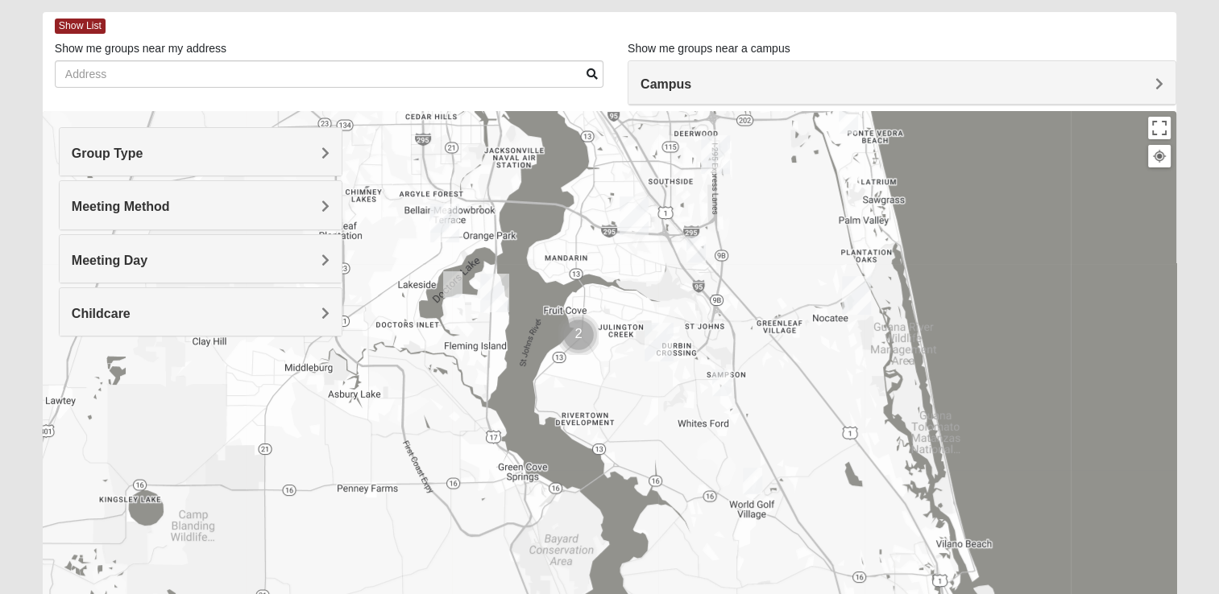
click at [694, 256] on img "1825 Mixed Cutshall 32258" at bounding box center [696, 249] width 32 height 39
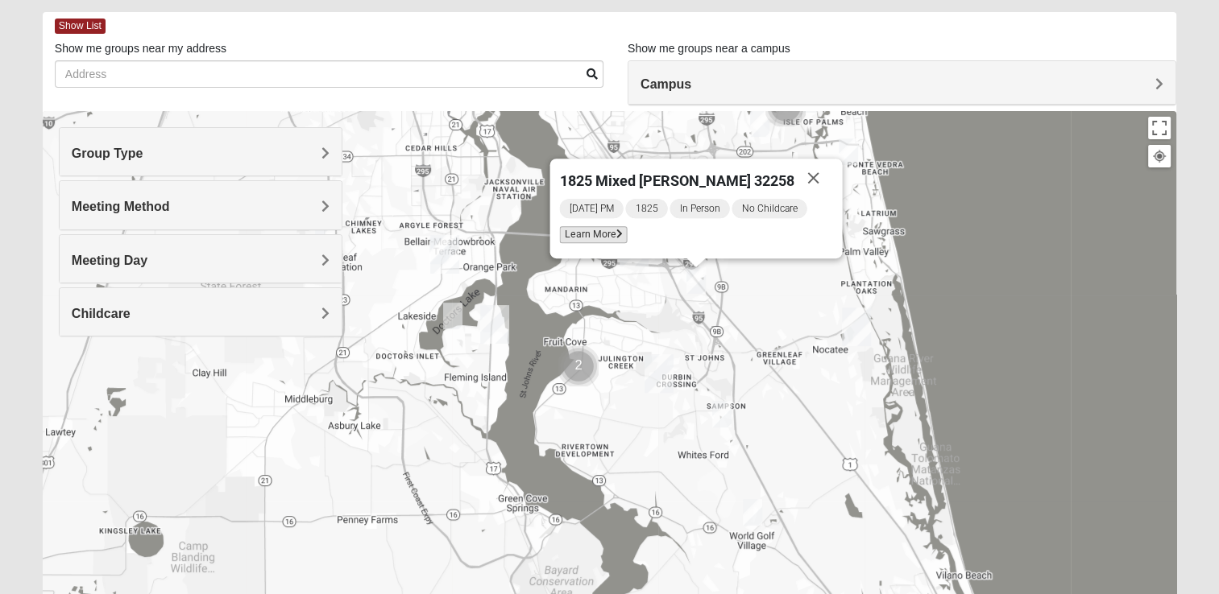
click at [604, 234] on span "Learn More" at bounding box center [593, 234] width 68 height 17
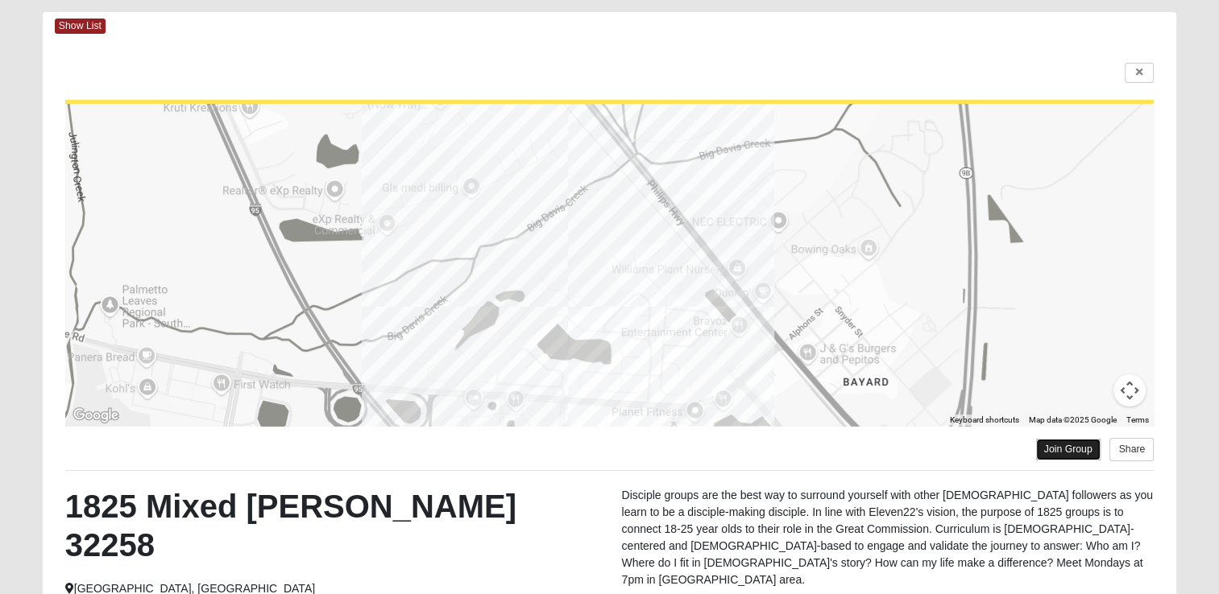
click at [1067, 453] on link "Join Group" at bounding box center [1068, 450] width 64 height 22
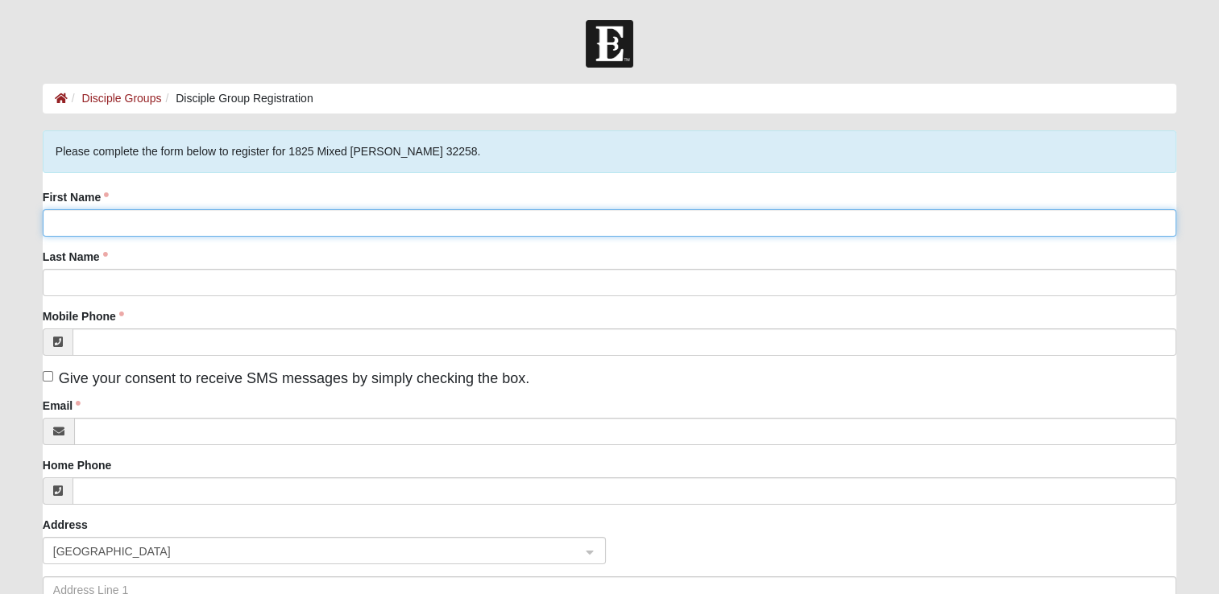
click at [197, 214] on input "First Name" at bounding box center [609, 222] width 1133 height 27
type input "[DEMOGRAPHIC_DATA]"
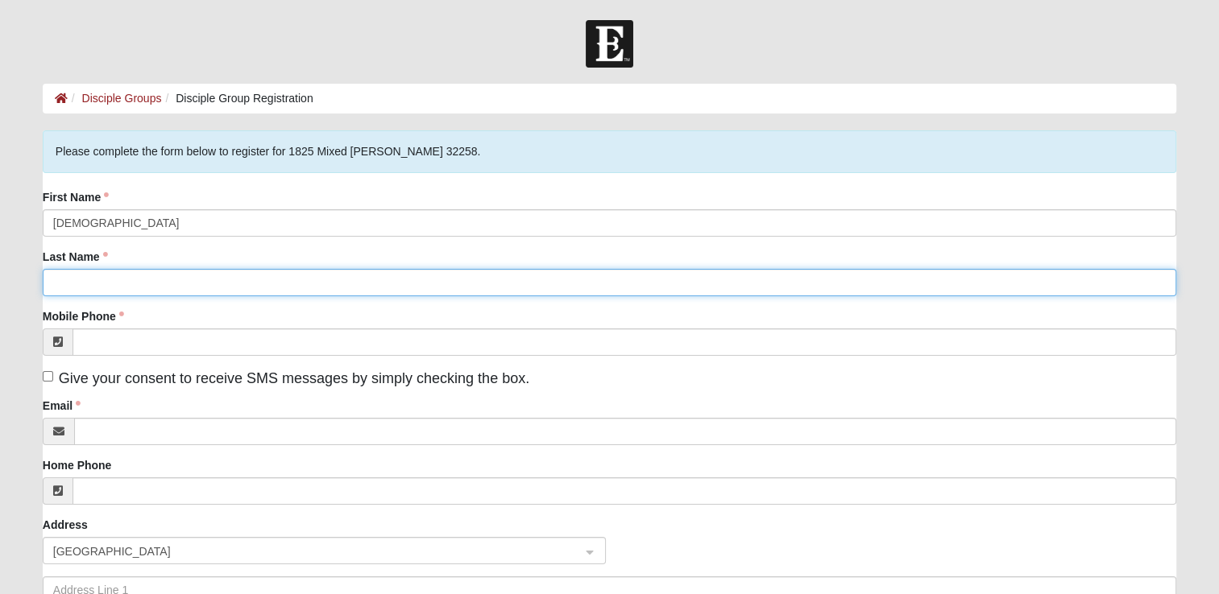
type input "Homchuck"
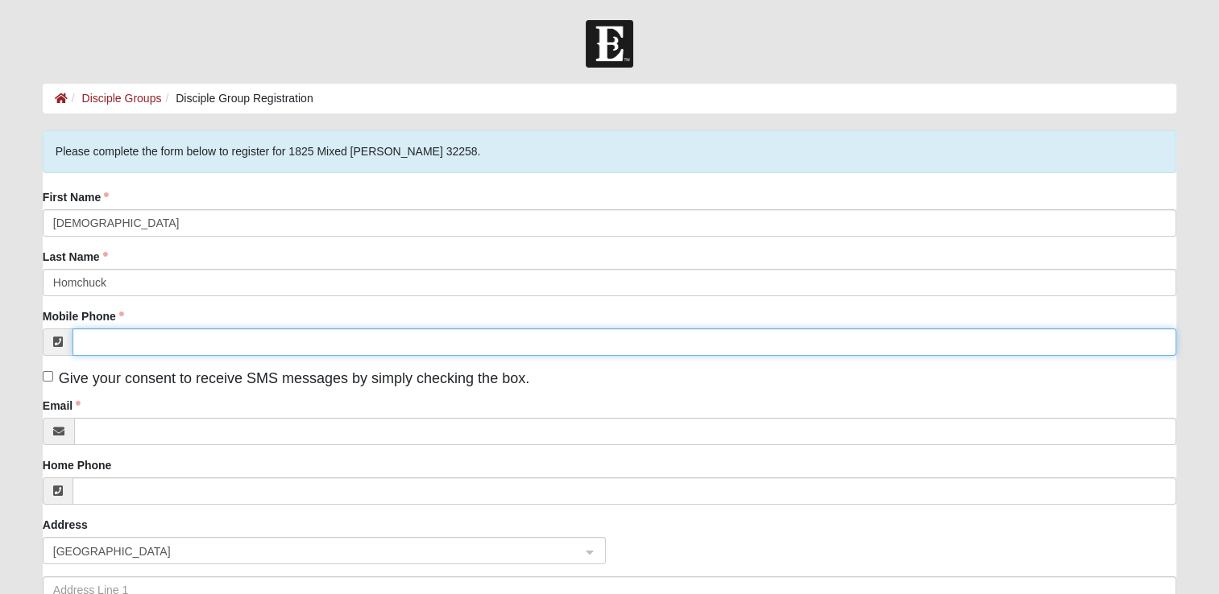
type input "(207) 881-0464"
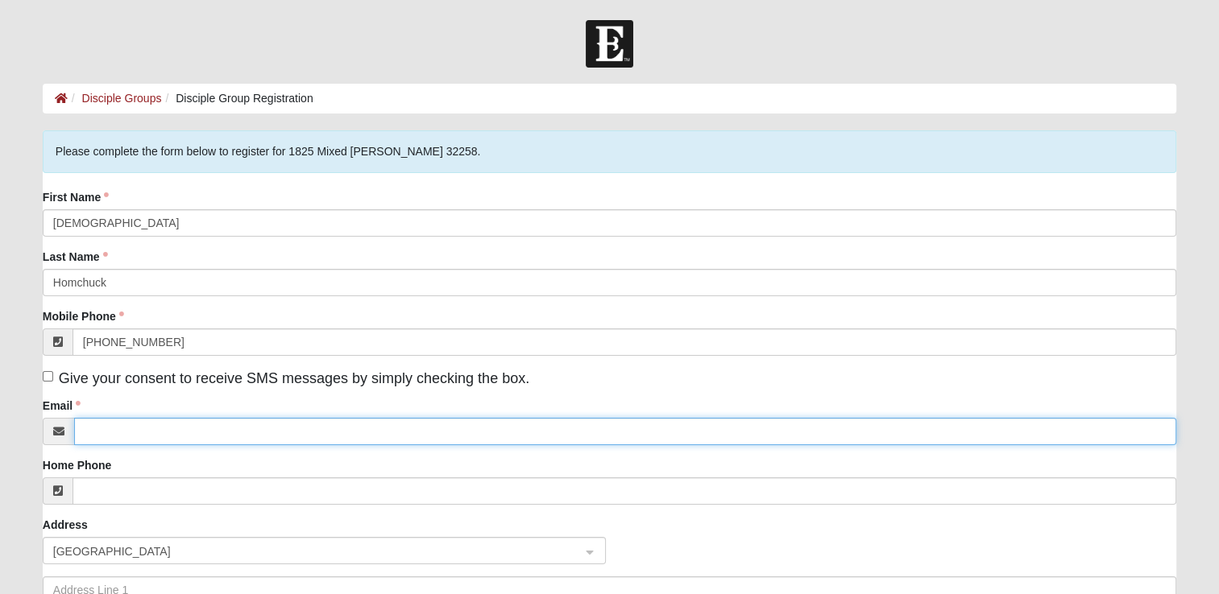
type input "christianhomchuck45@gmail.com"
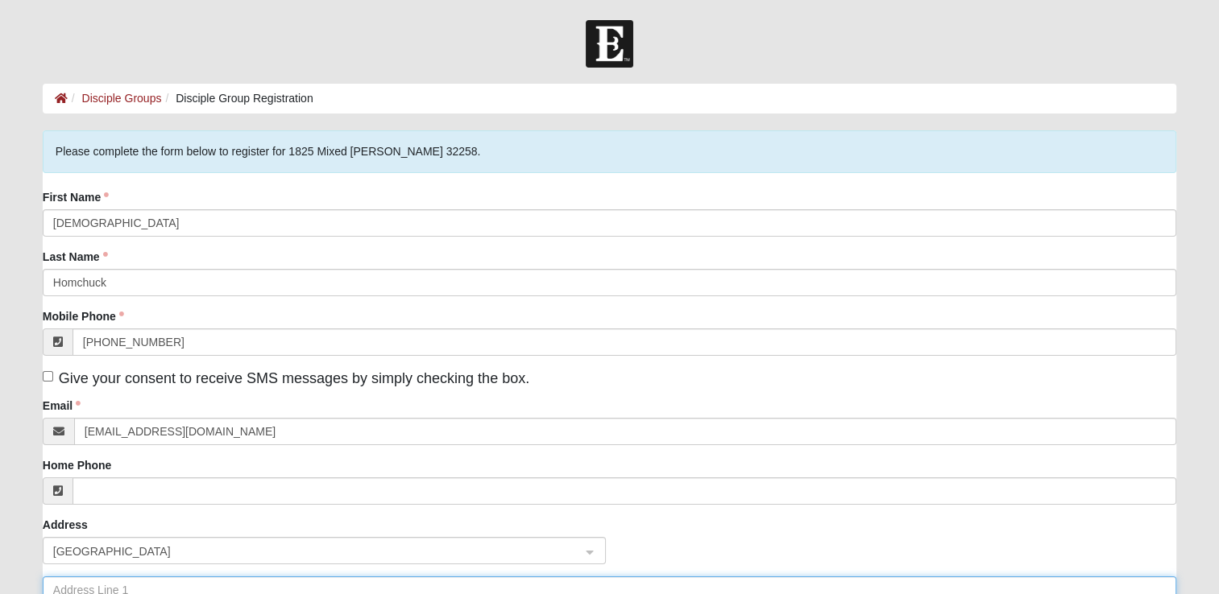
type input "637 Tate road Corinth"
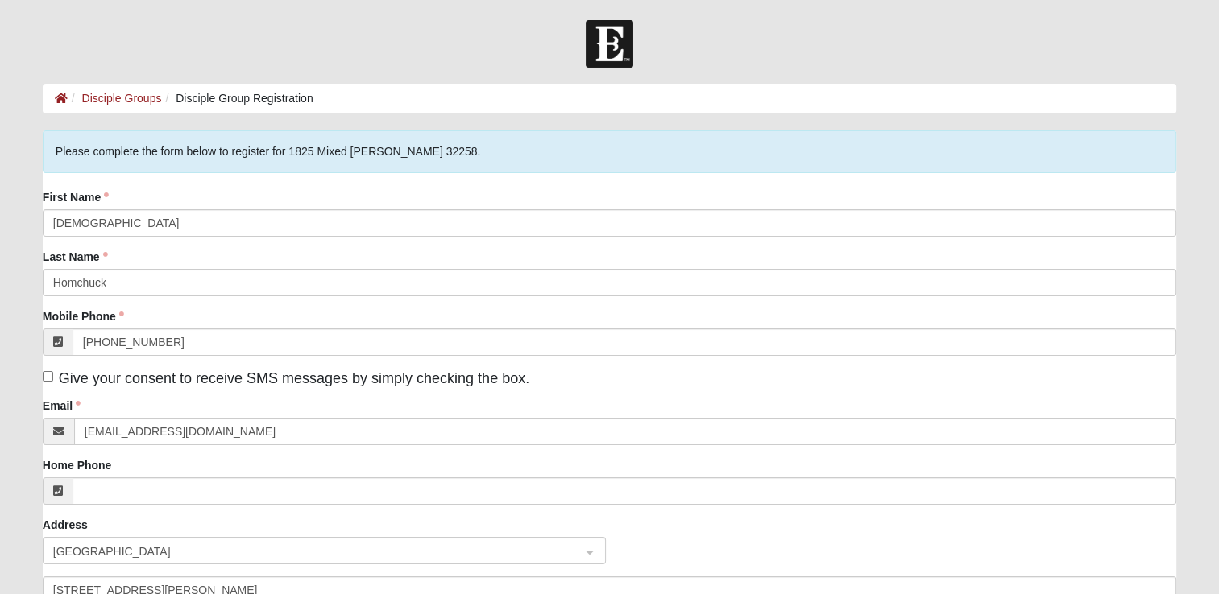
type input "West Corinth"
type input "04427"
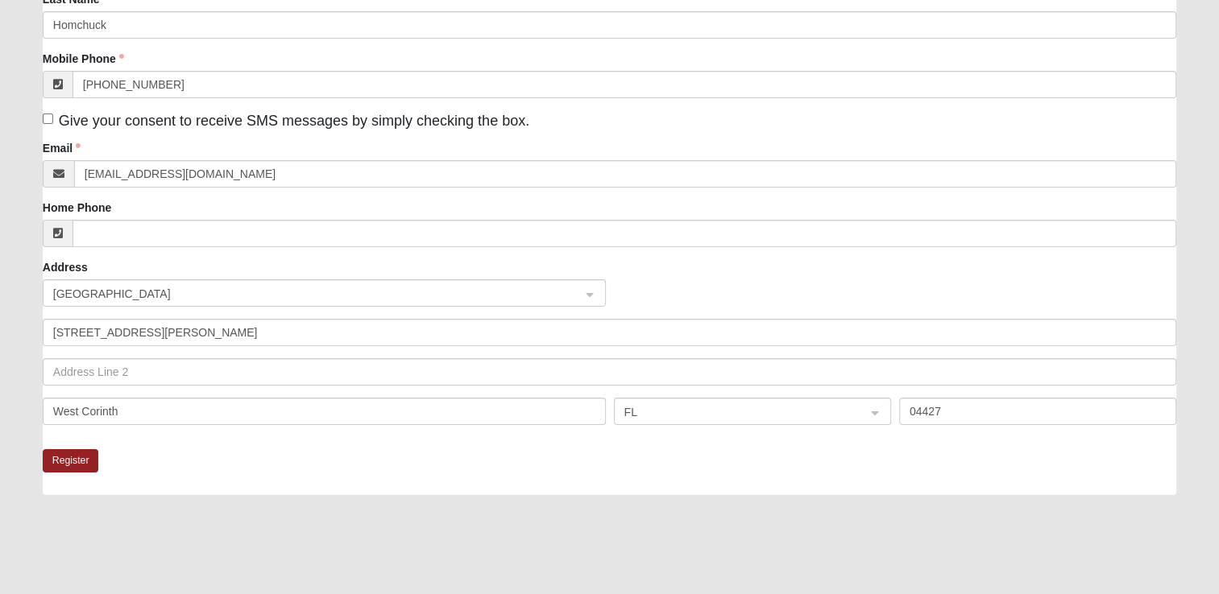
scroll to position [250, 0]
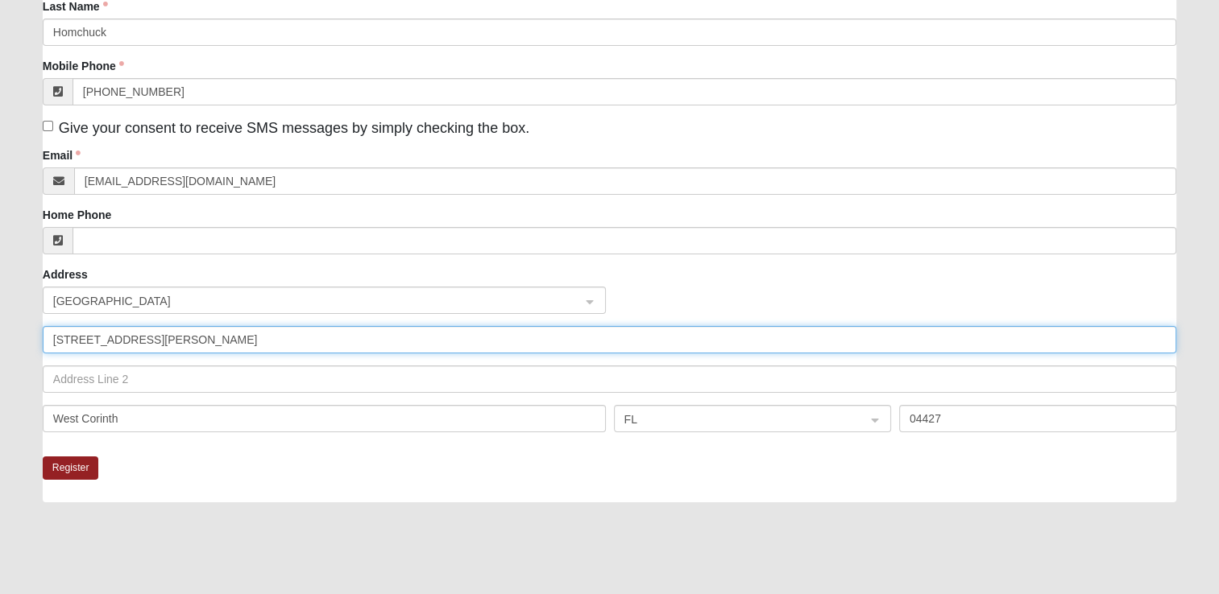
drag, startPoint x: 376, startPoint y: 351, endPoint x: -3, endPoint y: 382, distance: 380.6
click at [0, 382] on html "Log In Disciple Group Registration Disciple Groups Disciple Group Registration …" at bounding box center [609, 236] width 1219 height 973
type input "14701 bartram park blvd"
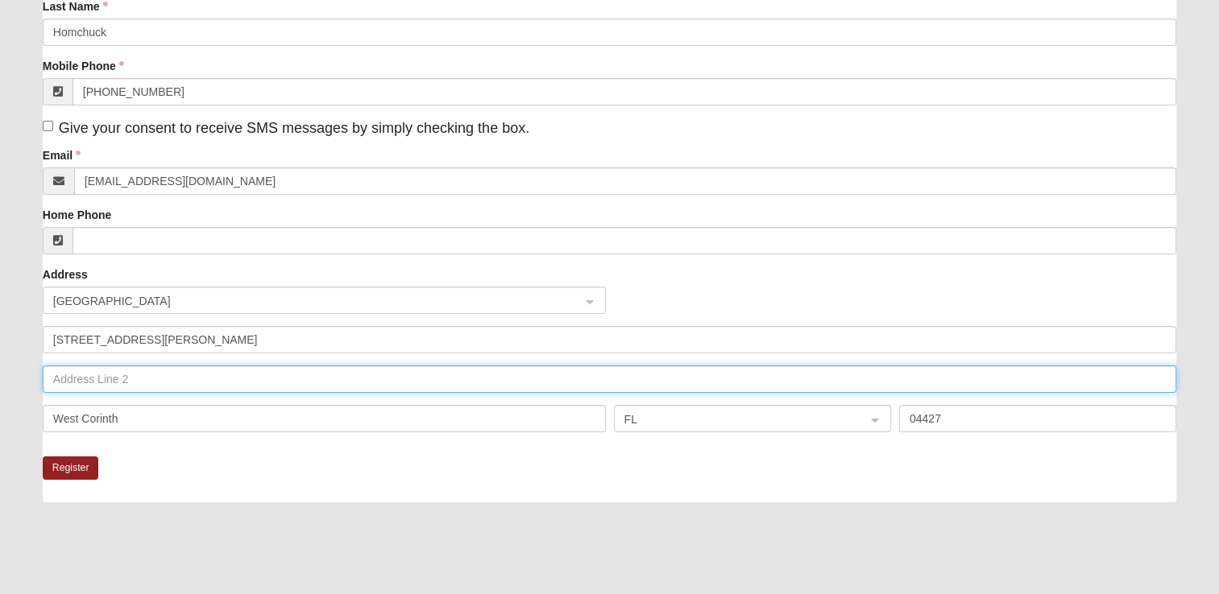
click at [201, 372] on input "text" at bounding box center [609, 379] width 1133 height 27
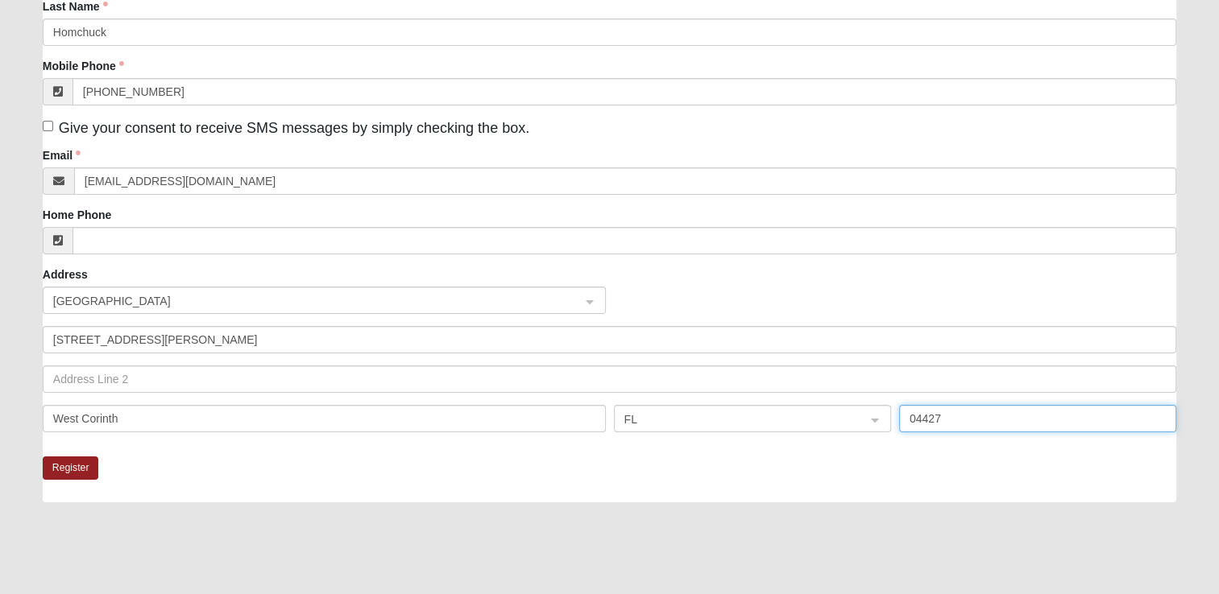
drag, startPoint x: 960, startPoint y: 413, endPoint x: 704, endPoint y: 400, distance: 256.4
click at [704, 400] on div "United States 14701 bartram park blvd West Corinth FL 04427" at bounding box center [609, 366] width 1133 height 158
type input "32258"
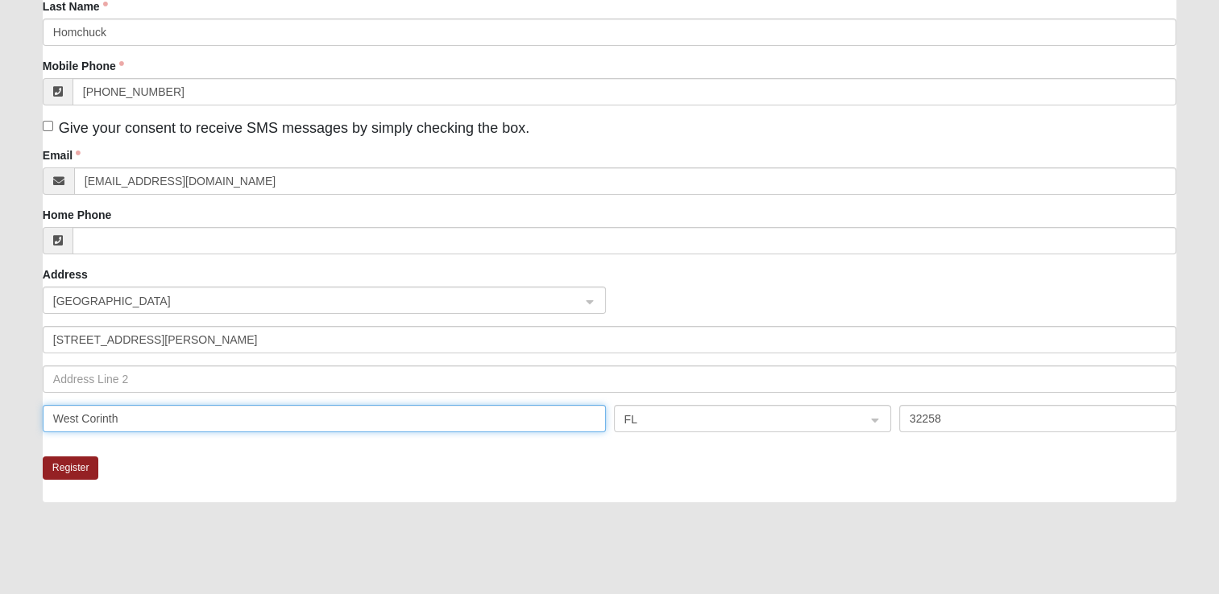
click at [434, 418] on input "West Corinth" at bounding box center [324, 418] width 563 height 27
drag, startPoint x: 165, startPoint y: 414, endPoint x: -3, endPoint y: 386, distance: 170.7
click at [0, 386] on html "Log In Disciple Group Registration Disciple Groups Disciple Group Registration …" at bounding box center [609, 236] width 1219 height 973
type input "jacksonville"
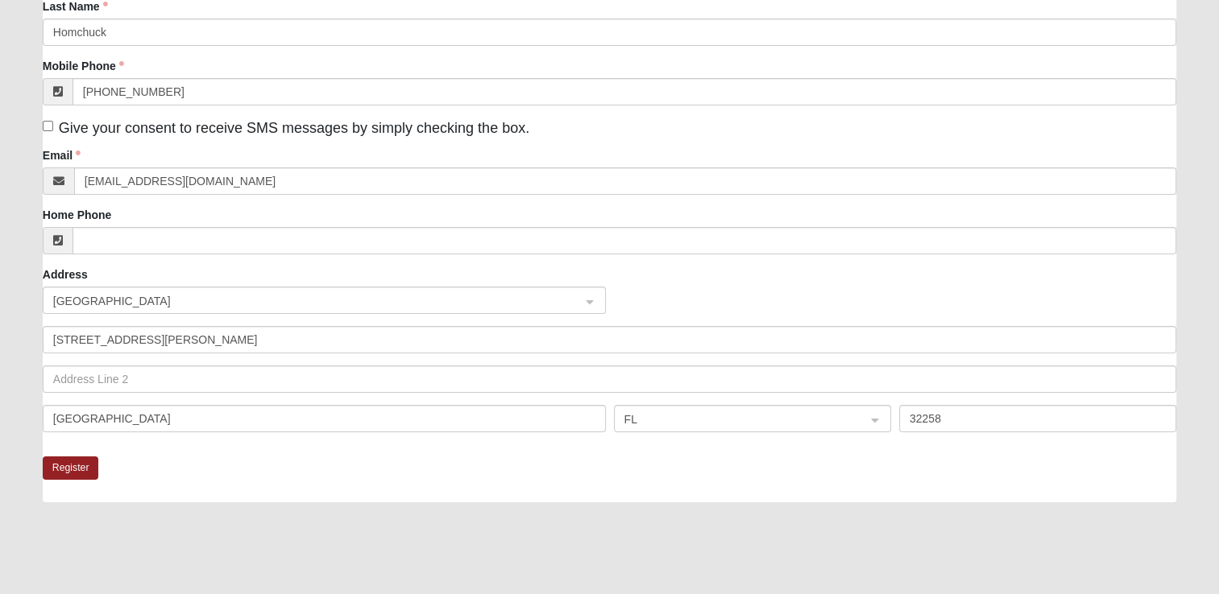
click at [490, 453] on fieldset "Please complete the form below to register for 1825 Mixed Cutshall 32258. First…" at bounding box center [609, 168] width 1133 height 577
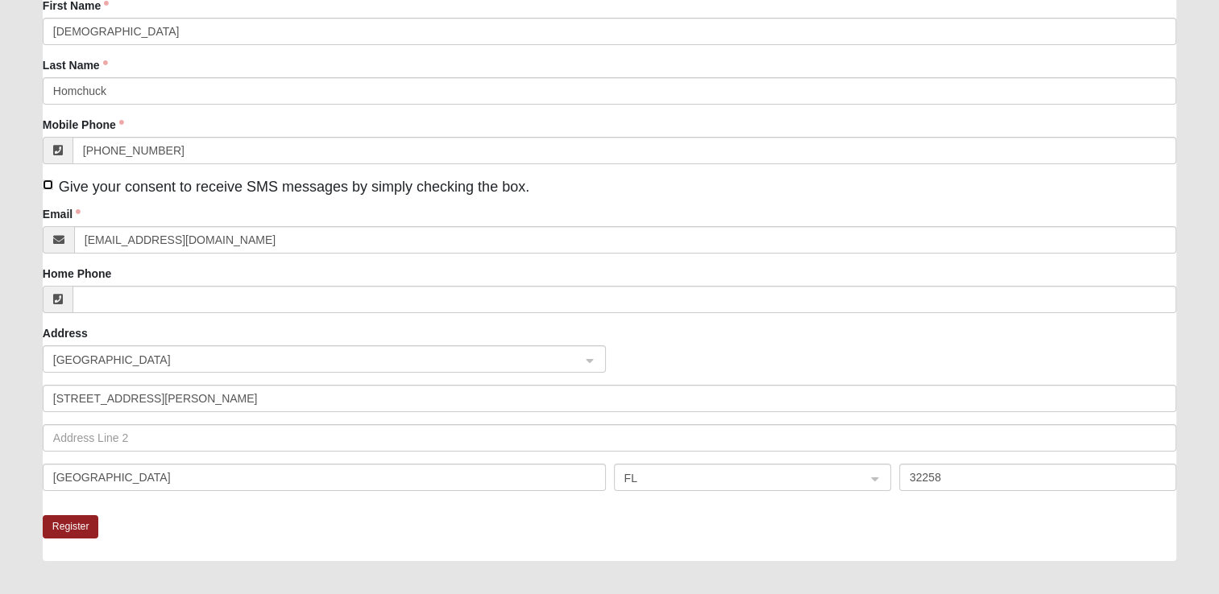
click at [46, 182] on input "Give your consent to receive SMS messages by simply checking the box." at bounding box center [48, 185] width 10 height 10
checkbox input "true"
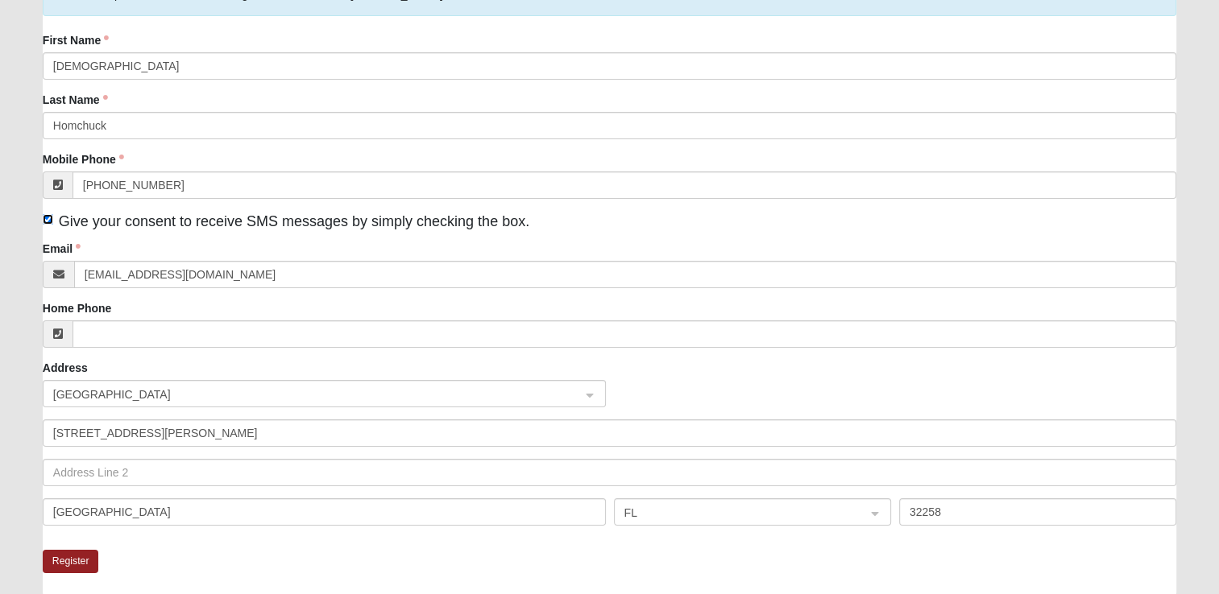
scroll to position [196, 0]
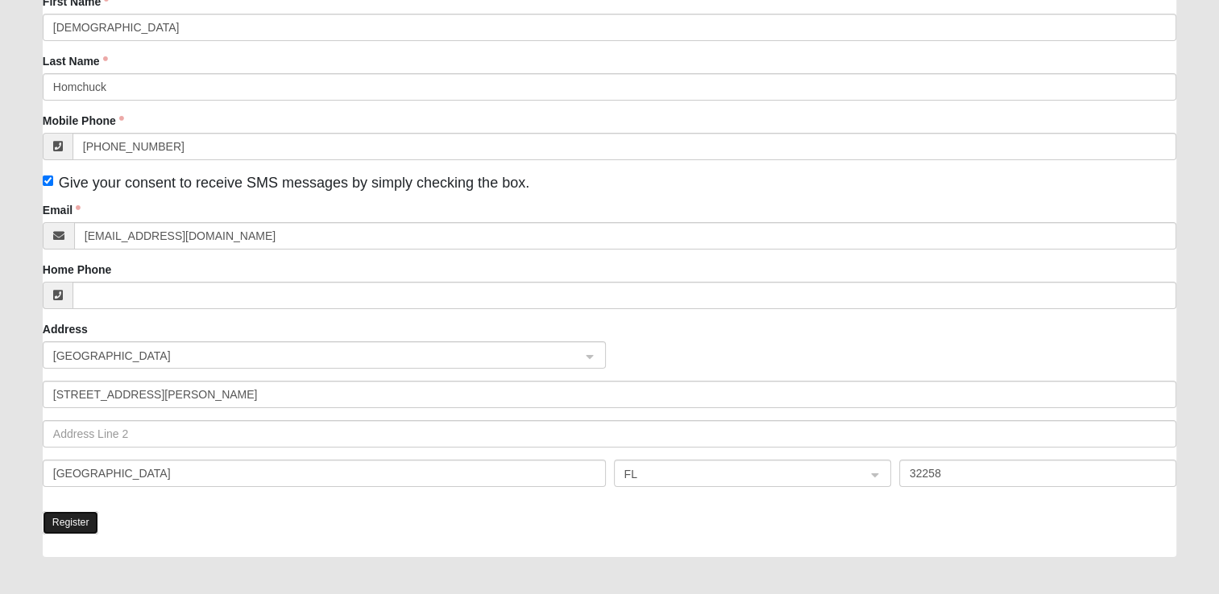
click at [69, 520] on button "Register" at bounding box center [71, 522] width 56 height 23
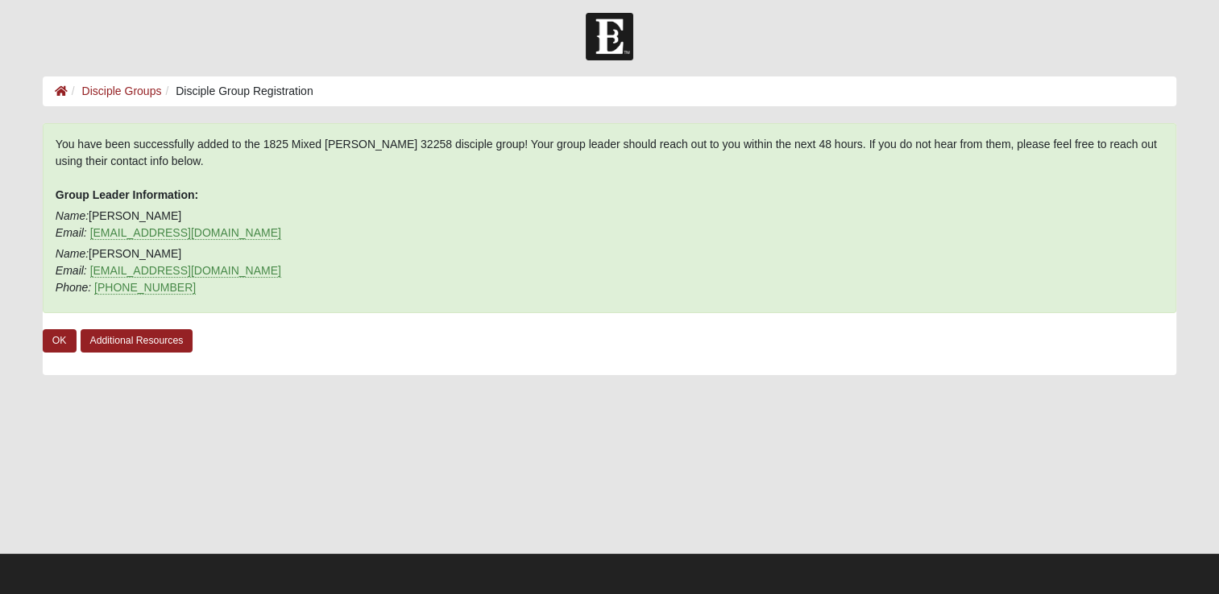
click at [69, 520] on div at bounding box center [609, 471] width 1133 height 161
click at [52, 338] on link "OK" at bounding box center [60, 340] width 34 height 23
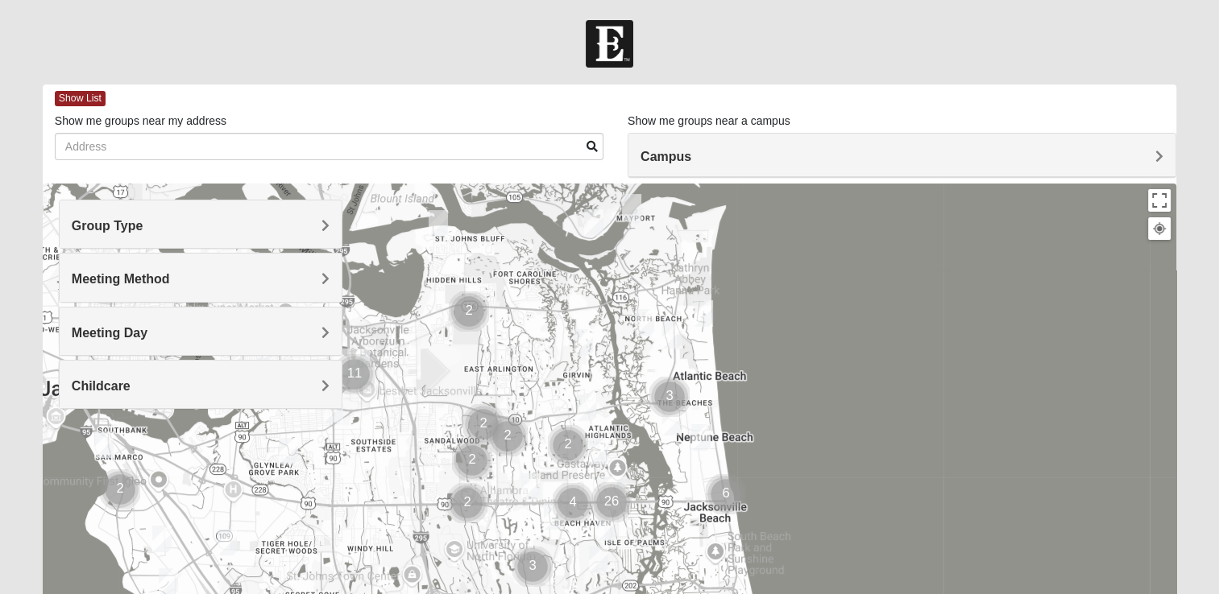
click at [143, 227] on span "Group Type" at bounding box center [108, 226] width 72 height 14
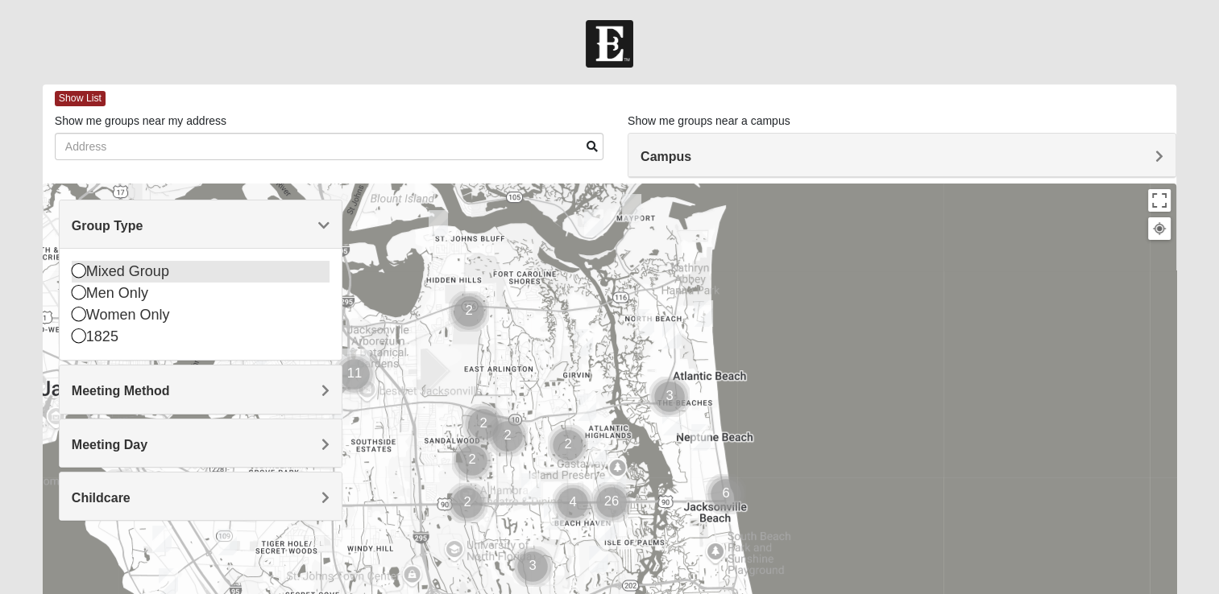
click at [77, 271] on icon at bounding box center [79, 270] width 14 height 14
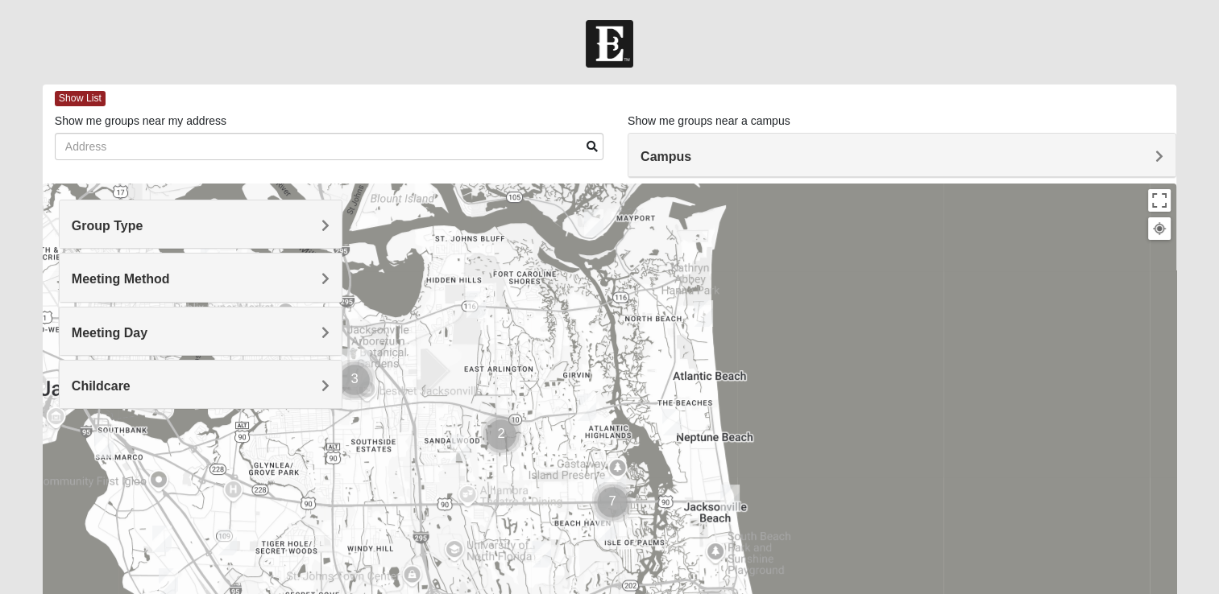
click at [110, 243] on div "Group Type" at bounding box center [201, 225] width 282 height 48
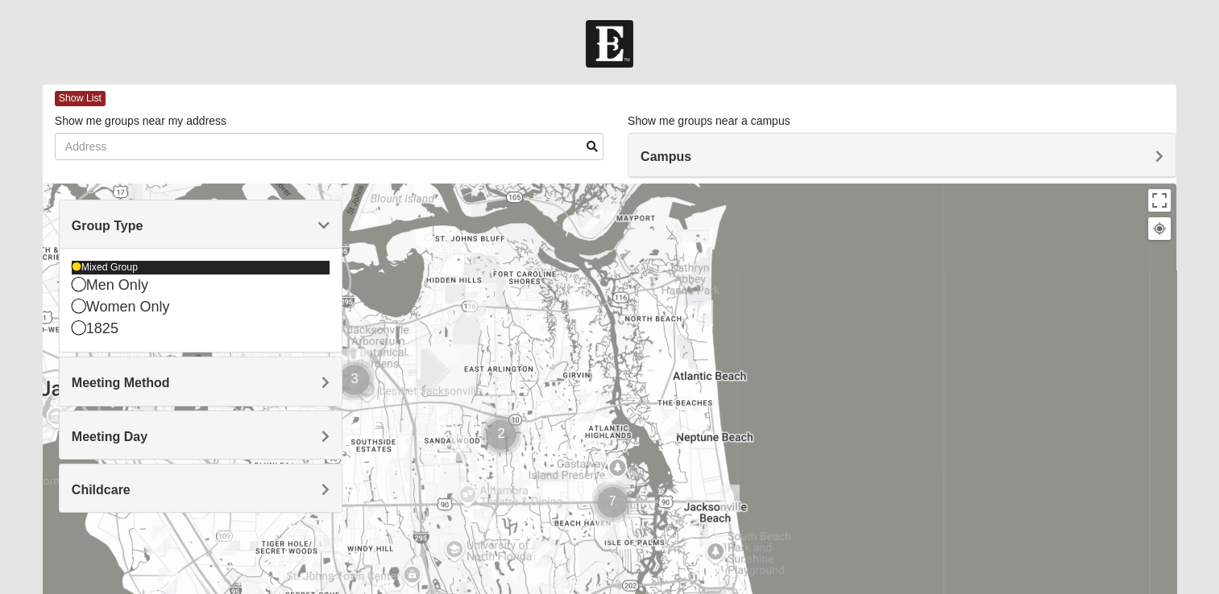
click at [77, 262] on div "Mixed Group" at bounding box center [201, 268] width 258 height 14
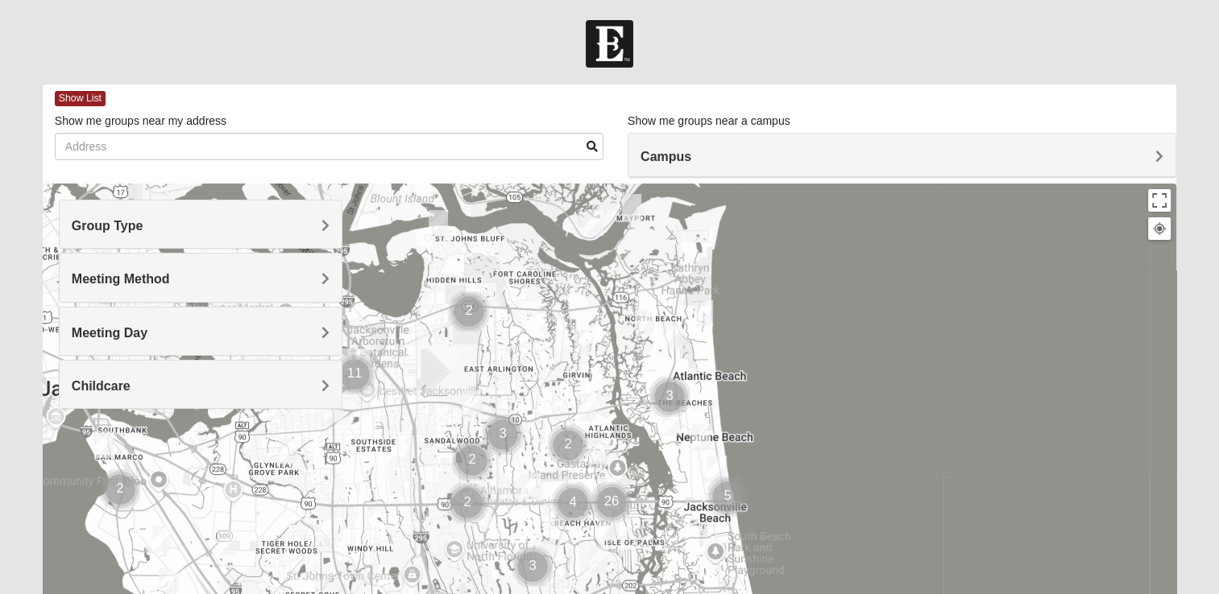
click at [114, 230] on span "Group Type" at bounding box center [108, 226] width 72 height 14
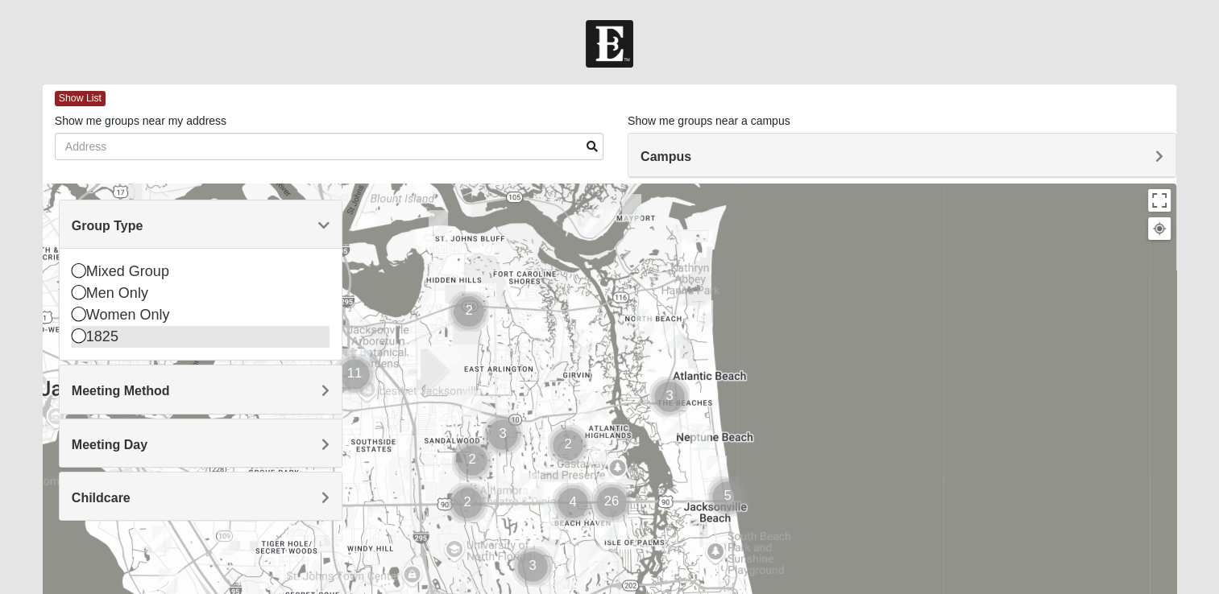
click at [73, 333] on icon at bounding box center [79, 336] width 14 height 14
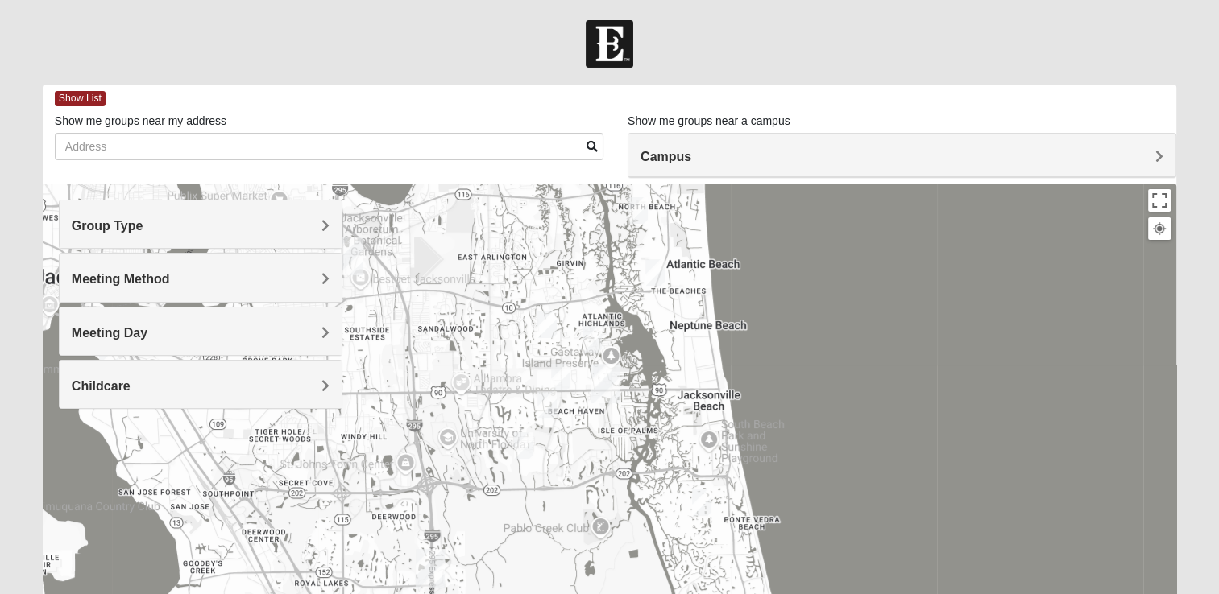
drag, startPoint x: 519, startPoint y: 437, endPoint x: 511, endPoint y: 320, distance: 117.0
click at [511, 320] on div at bounding box center [609, 506] width 1133 height 644
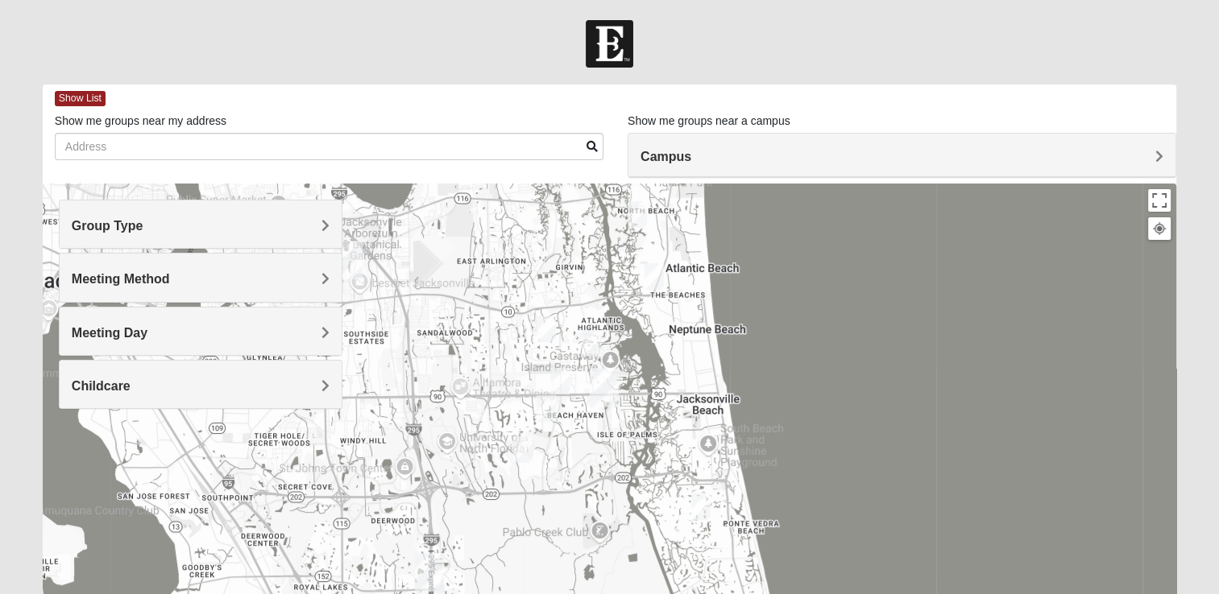
click at [645, 275] on img "1825 Mixed Arola 32233" at bounding box center [654, 276] width 32 height 39
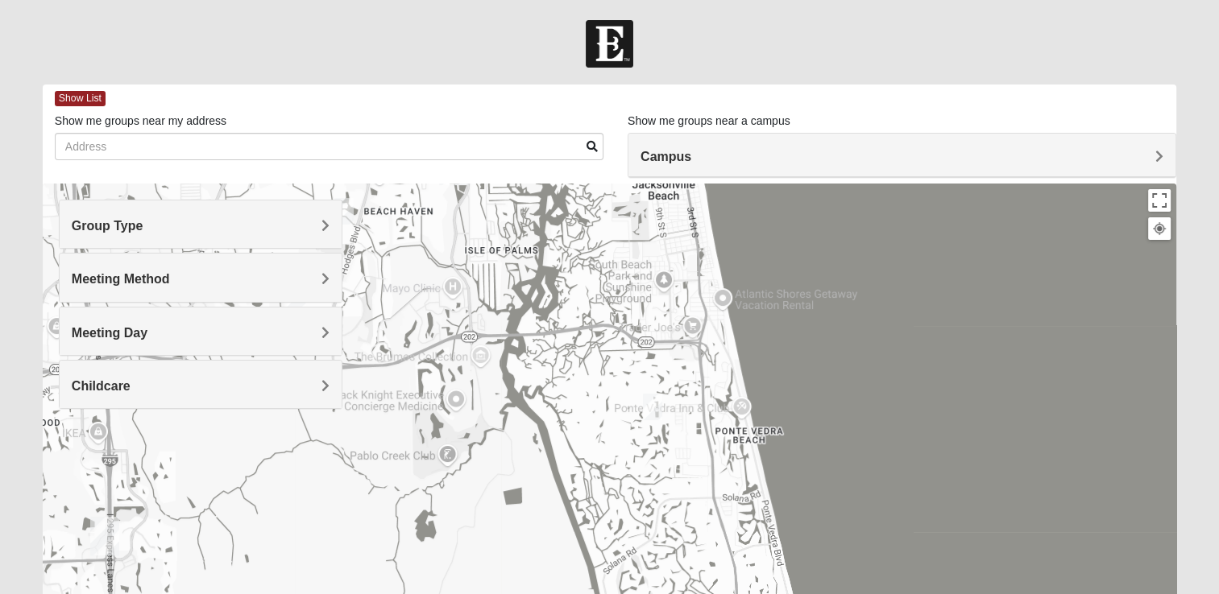
drag, startPoint x: 641, startPoint y: 427, endPoint x: 527, endPoint y: 78, distance: 367.0
click at [527, 78] on form "Log In Find A Group Error Show List Loading Groups" at bounding box center [609, 453] width 1219 height 867
click at [647, 401] on img "1825 Mixed Gatewood/Morales 32082" at bounding box center [652, 406] width 32 height 39
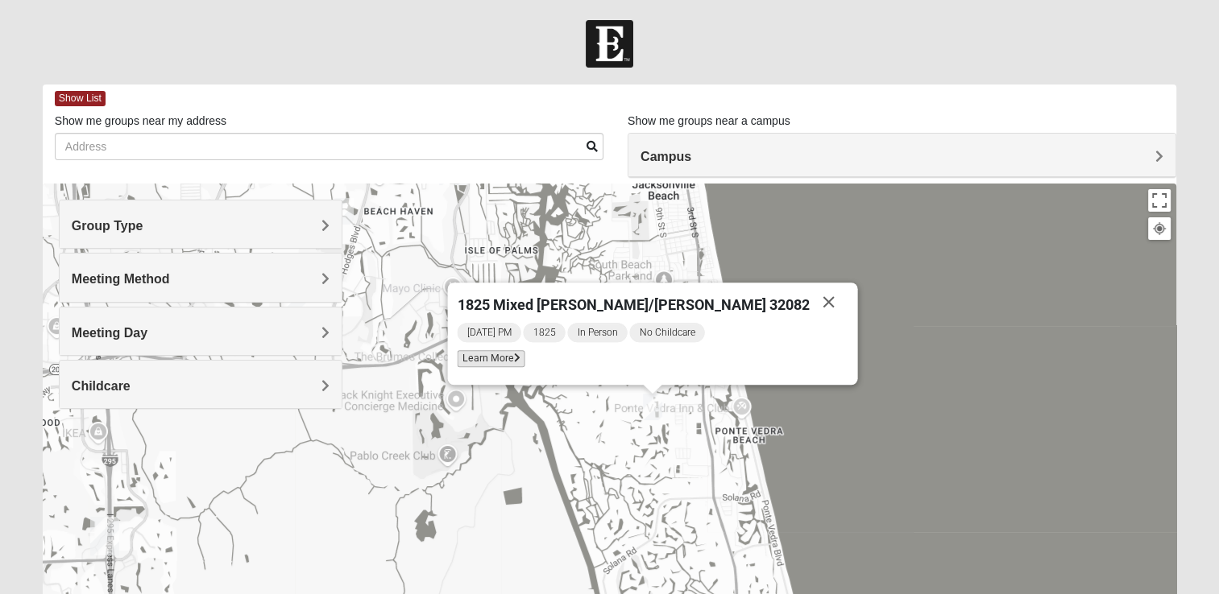
click at [524, 363] on span "Learn More" at bounding box center [491, 358] width 68 height 17
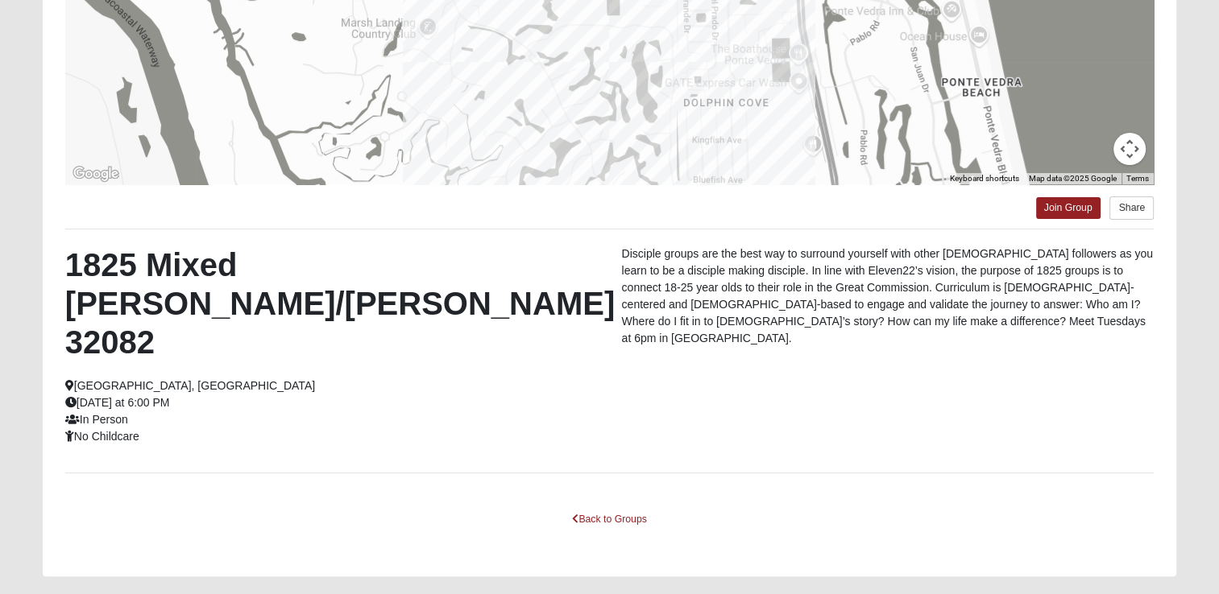
scroll to position [315, 0]
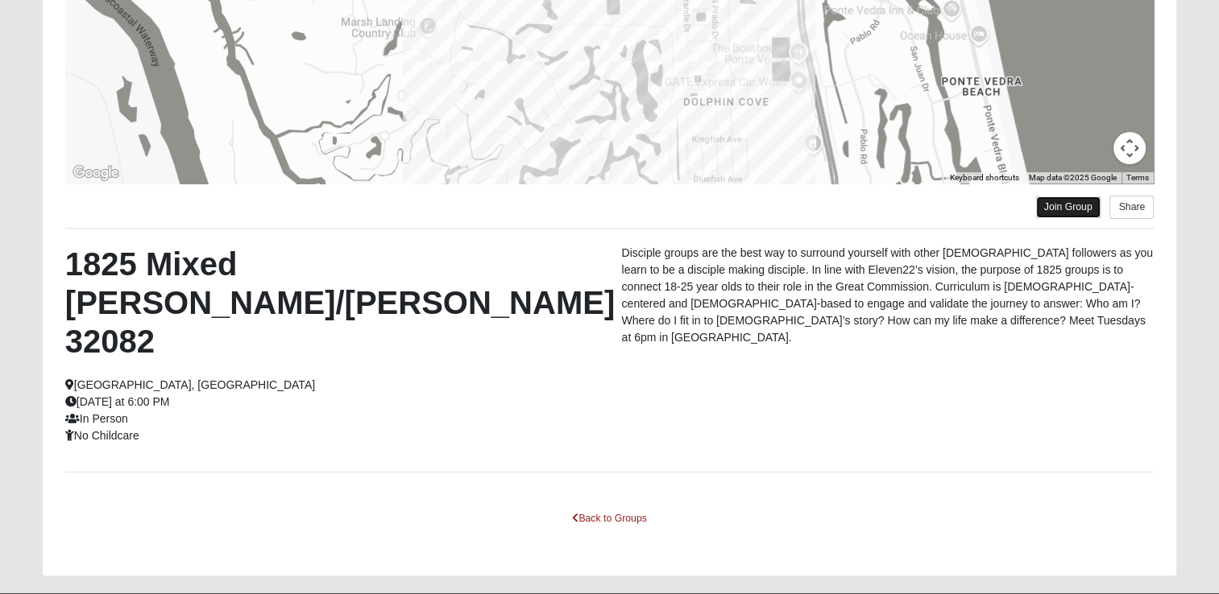
click at [1072, 201] on link "Join Group" at bounding box center [1068, 208] width 64 height 22
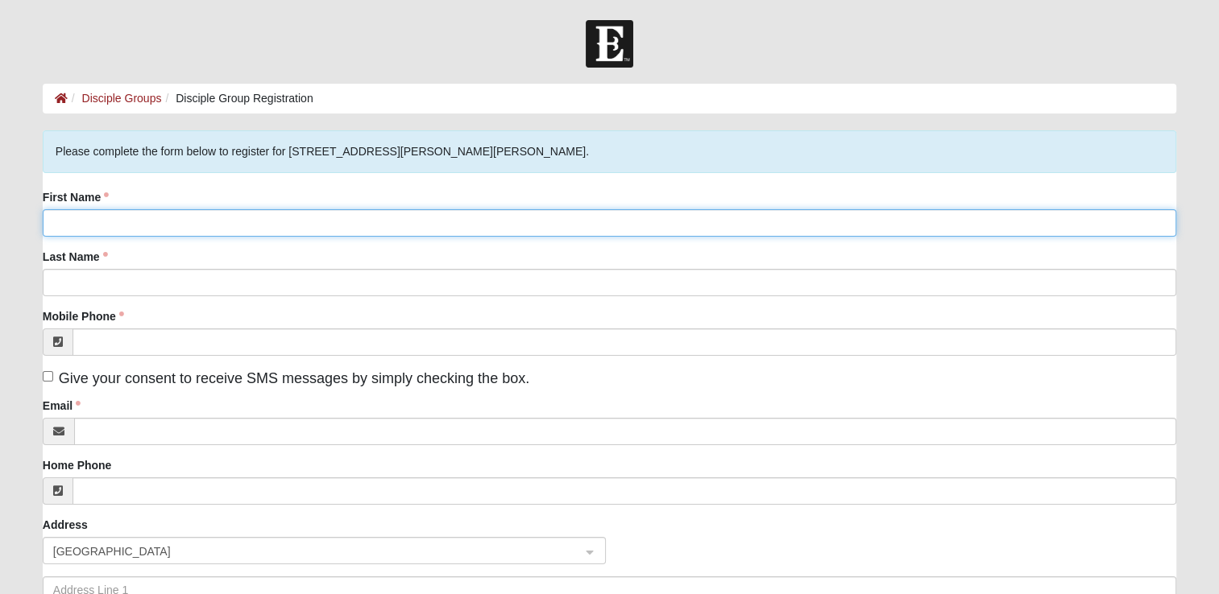
click at [665, 228] on input "First Name" at bounding box center [609, 222] width 1133 height 27
type input "Christian"
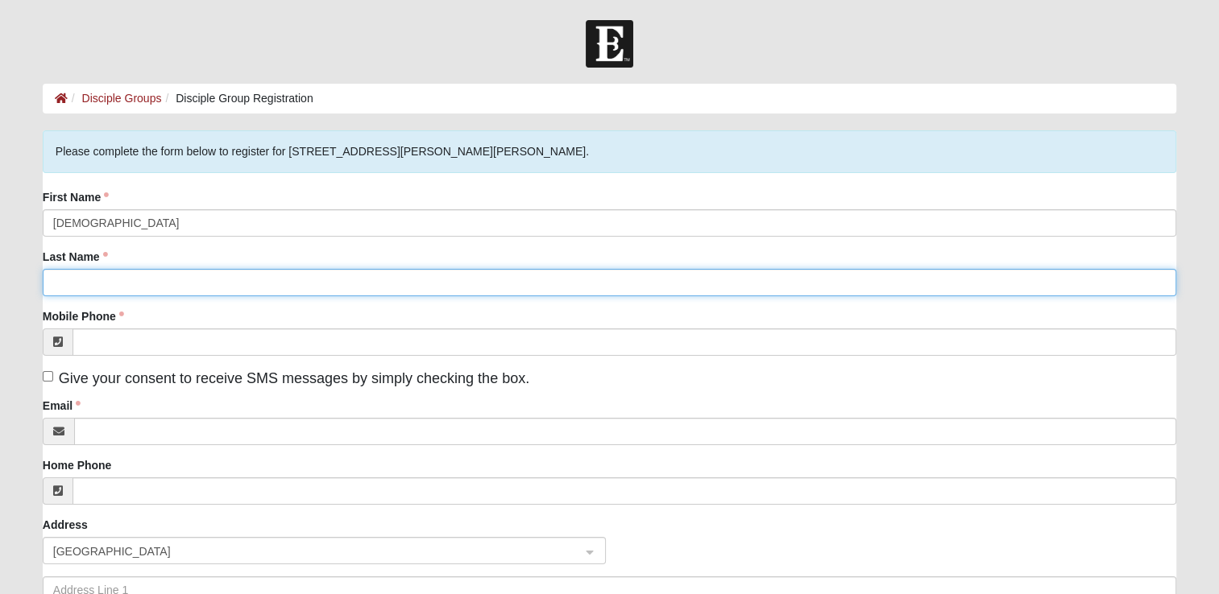
type input "Homchuck"
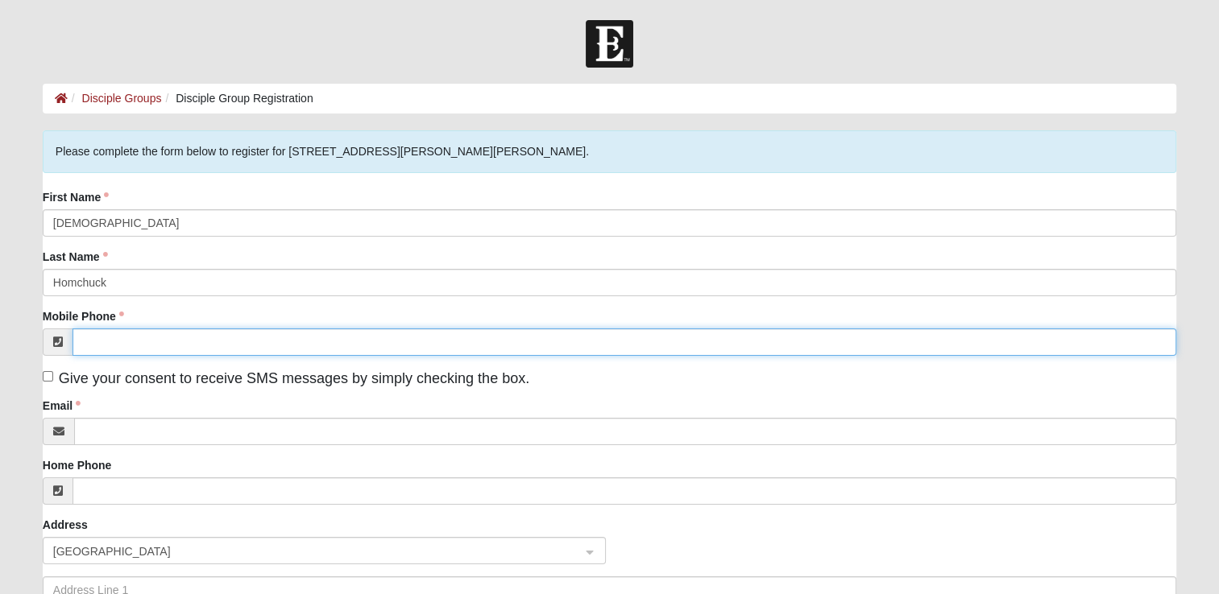
type input "(207) 881-0464"
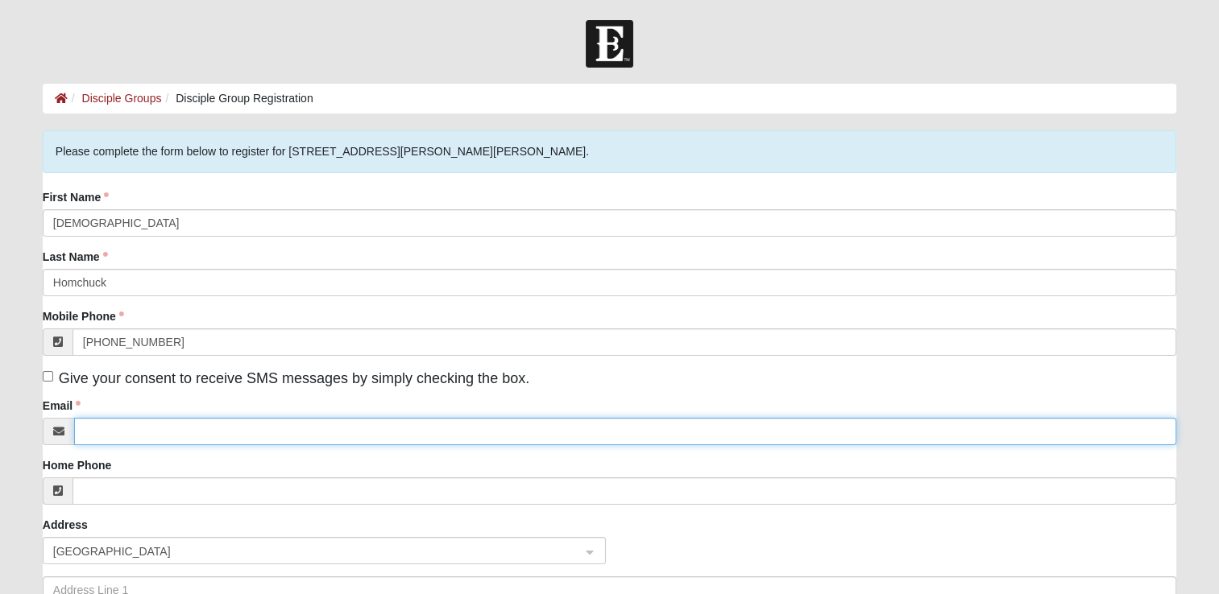
type input "christianhomchuck45@gmail.com"
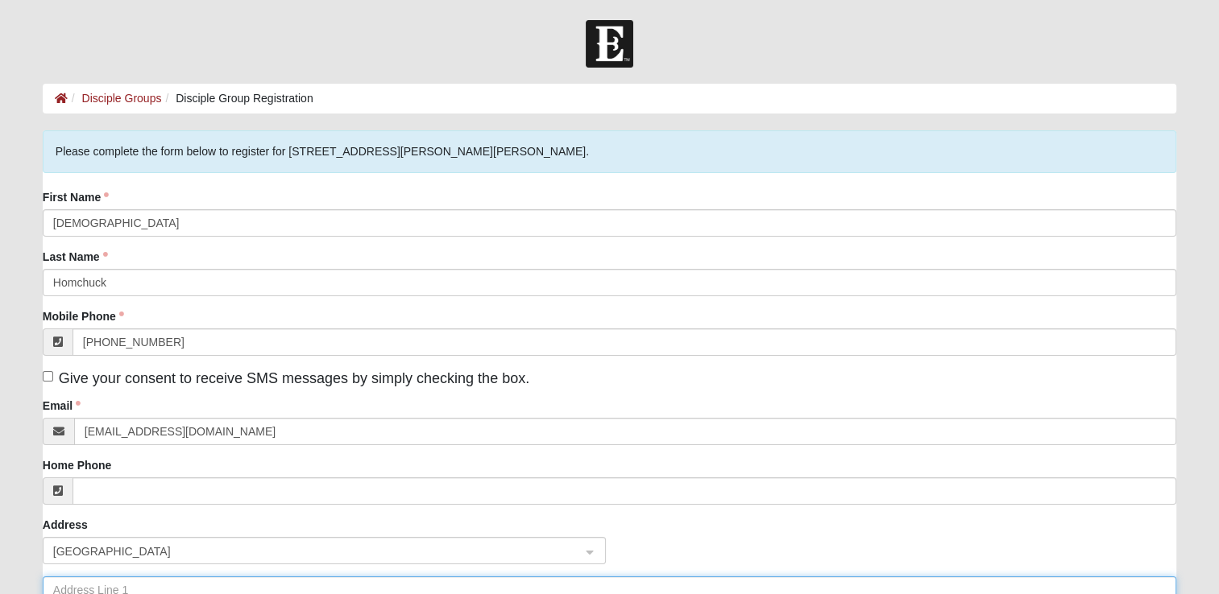
type input "14701 bartram park blvd"
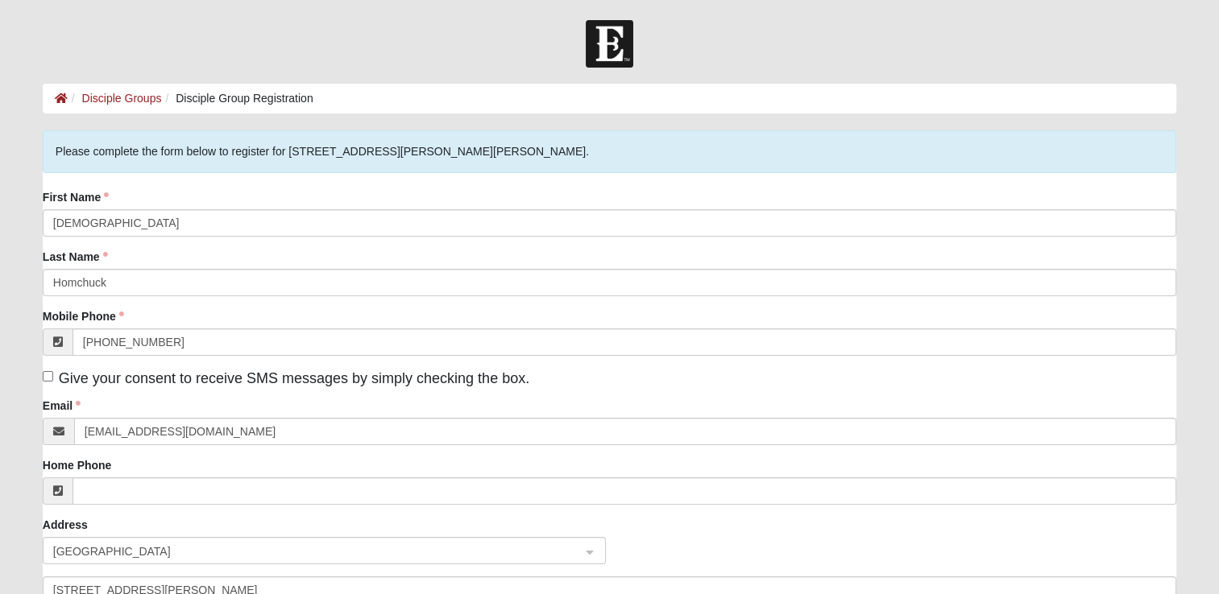
type input "jacksonville"
type input "32258"
click at [42, 374] on div "Please complete the form below to register for 1825 Mixed Gatewood/Morales 3208…" at bounding box center [609, 530] width 1157 height 800
click at [49, 371] on input "Give your consent to receive SMS messages by simply checking the box." at bounding box center [48, 376] width 10 height 10
checkbox input "true"
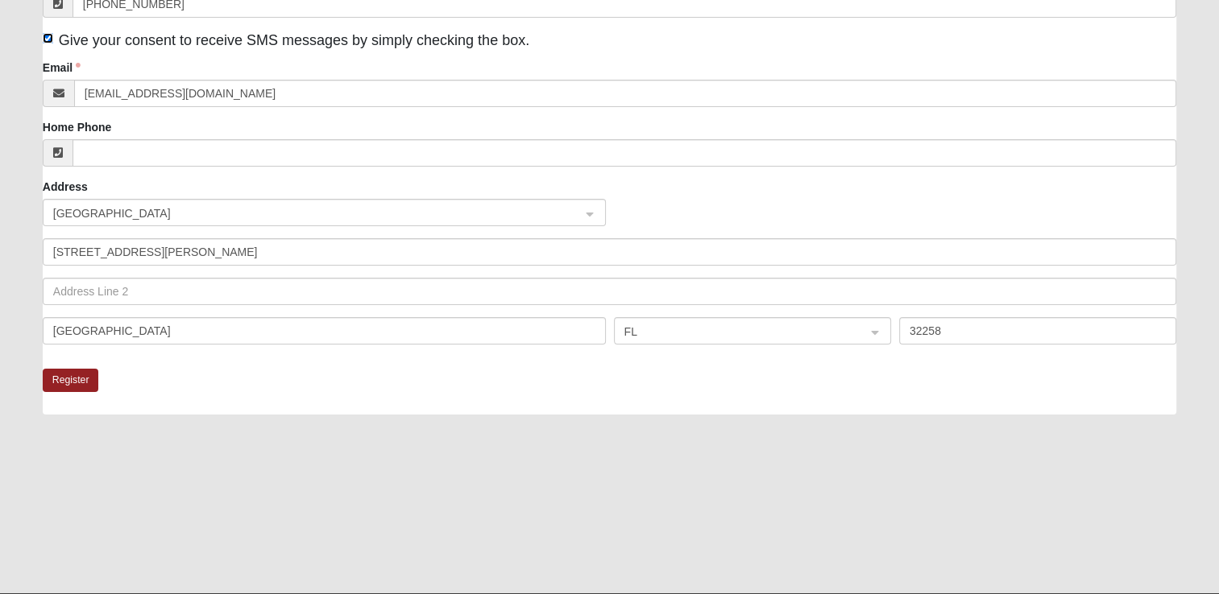
scroll to position [378, 0]
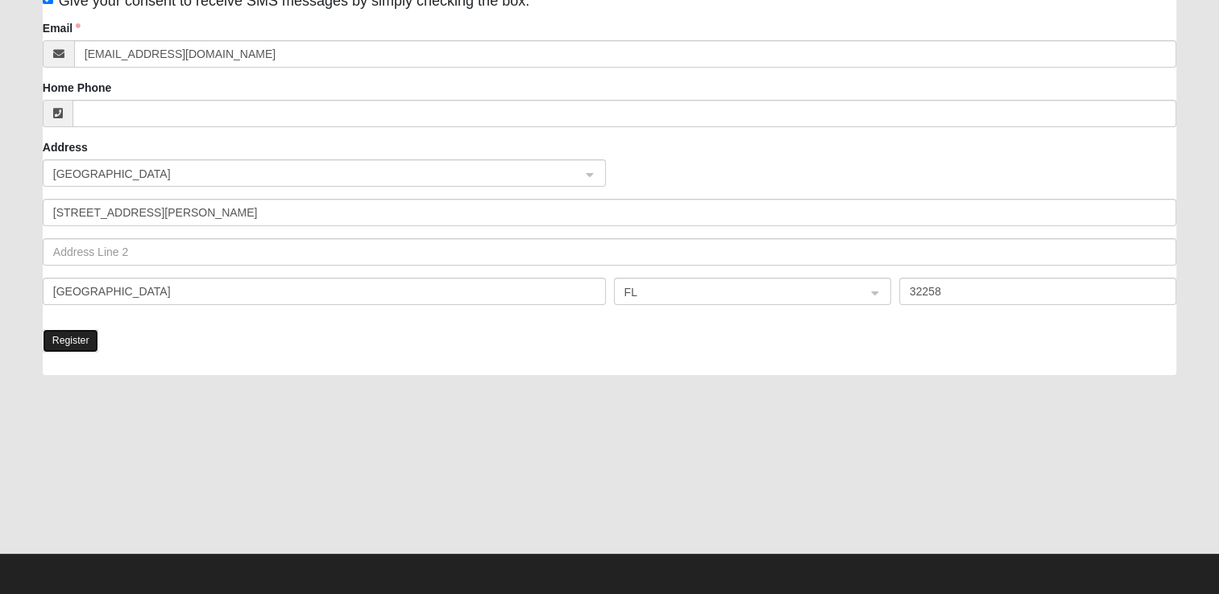
click at [77, 340] on button "Register" at bounding box center [71, 340] width 56 height 23
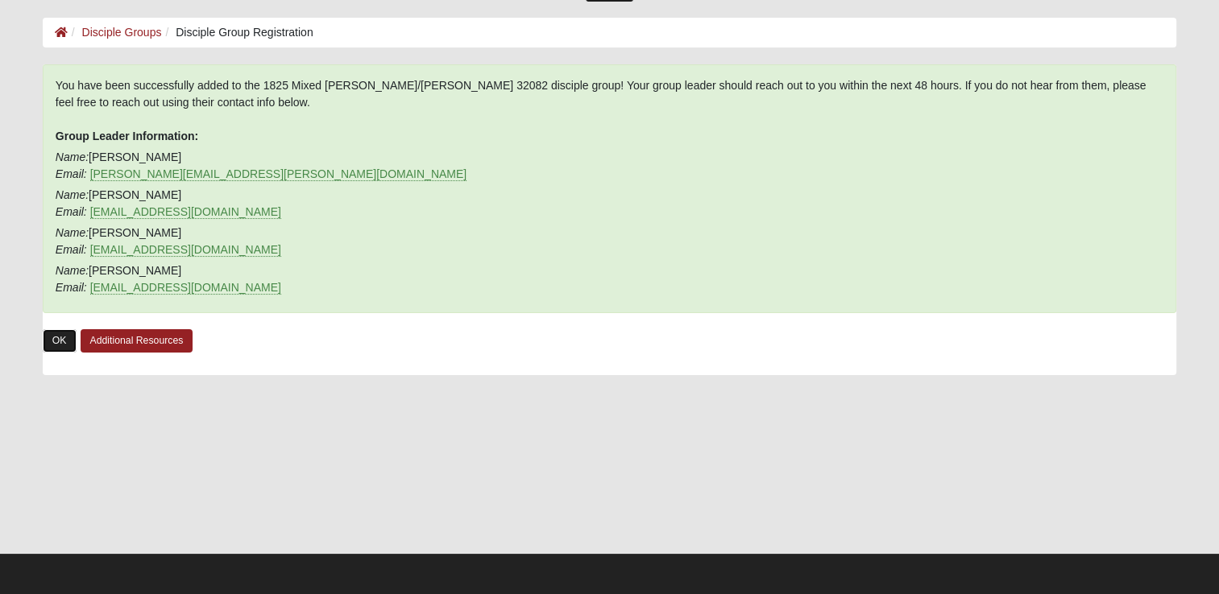
click at [52, 340] on link "OK" at bounding box center [60, 340] width 34 height 23
